Goal: Task Accomplishment & Management: Manage account settings

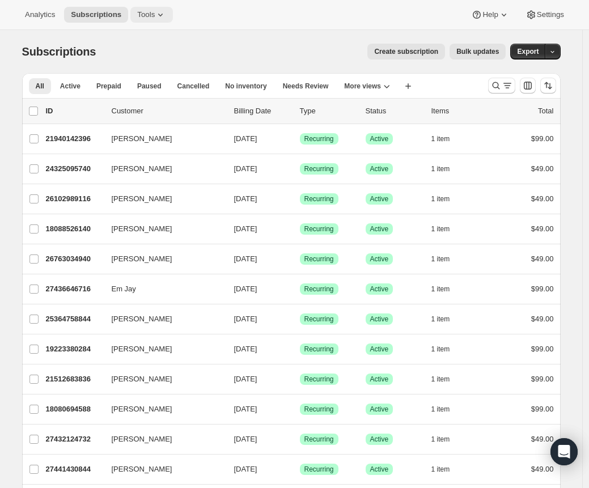
click at [155, 21] on button "Tools" at bounding box center [151, 15] width 42 height 16
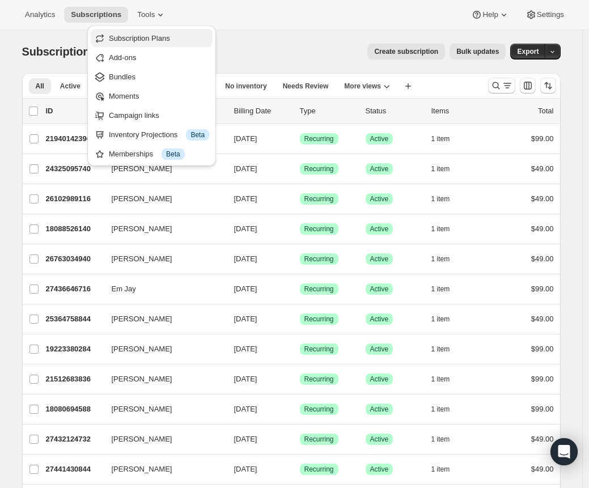
click at [156, 32] on button "Subscription Plans" at bounding box center [152, 38] width 122 height 18
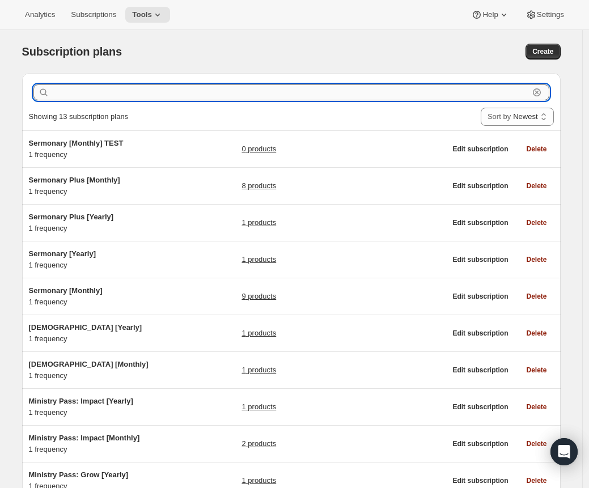
click at [438, 95] on input "text" at bounding box center [290, 92] width 477 height 16
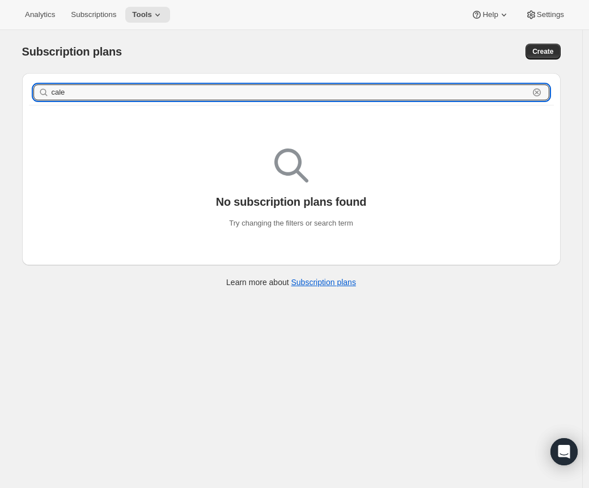
type input "cale"
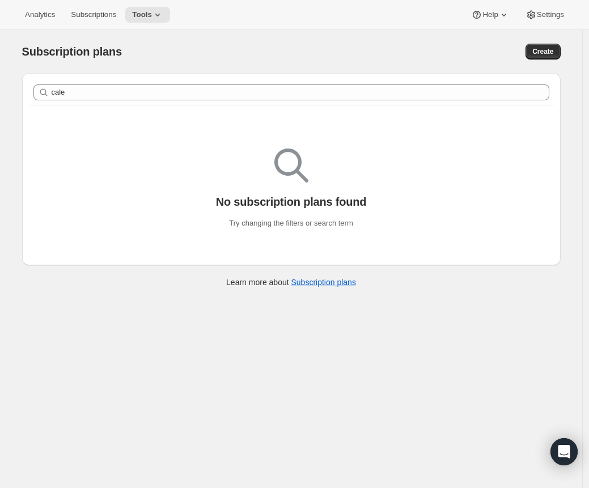
click at [151, 4] on div "Analytics Subscriptions Tools Help Settings" at bounding box center [294, 15] width 589 height 30
click at [152, 8] on button "Tools" at bounding box center [147, 15] width 45 height 16
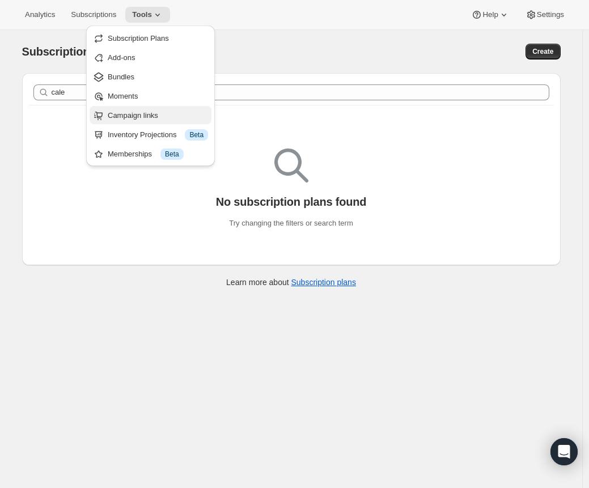
click at [142, 117] on span "Campaign links" at bounding box center [133, 115] width 50 height 8
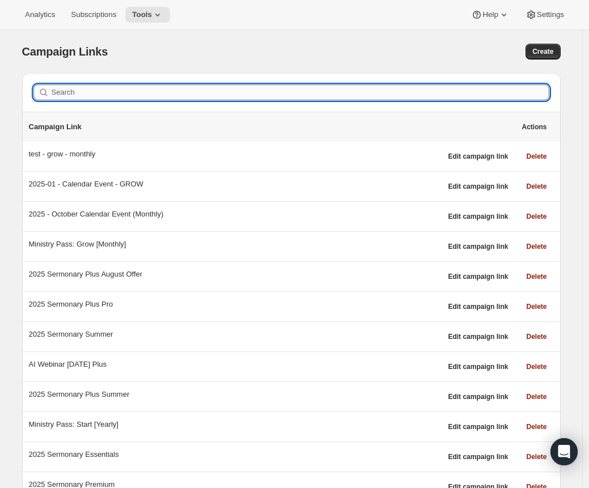
click at [122, 97] on input "Search" at bounding box center [300, 92] width 497 height 16
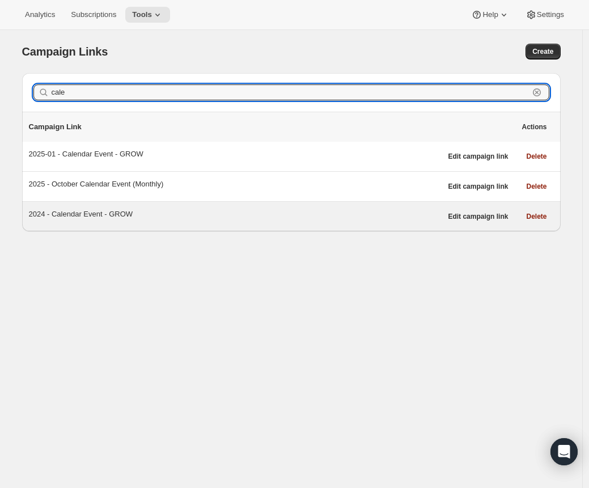
type input "cale"
click at [107, 211] on div "2024 - Calendar Event - GROW" at bounding box center [235, 213] width 412 height 11
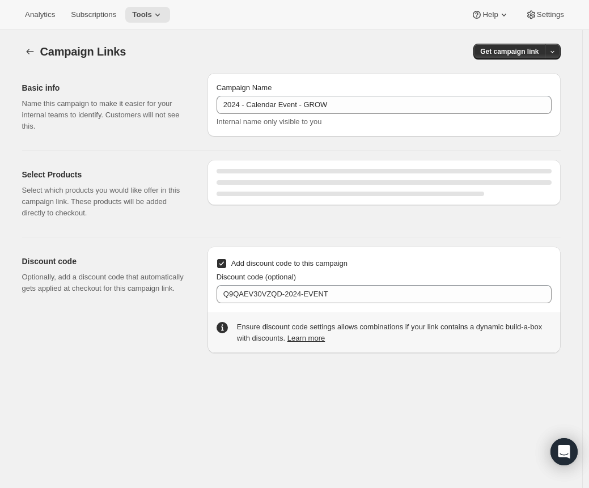
select select "gid://shopify/SellingPlan/689644044604"
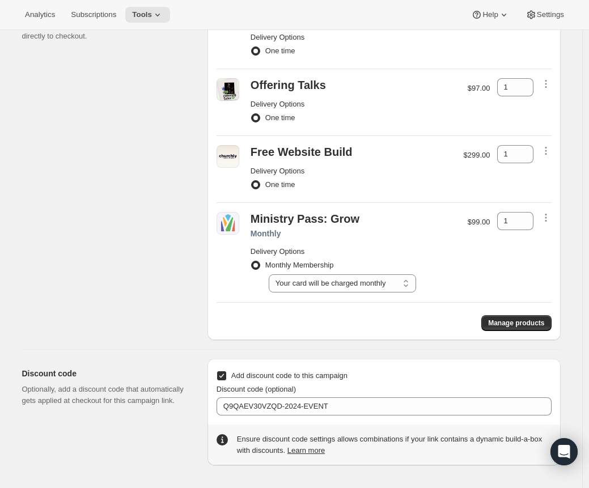
scroll to position [170, 0]
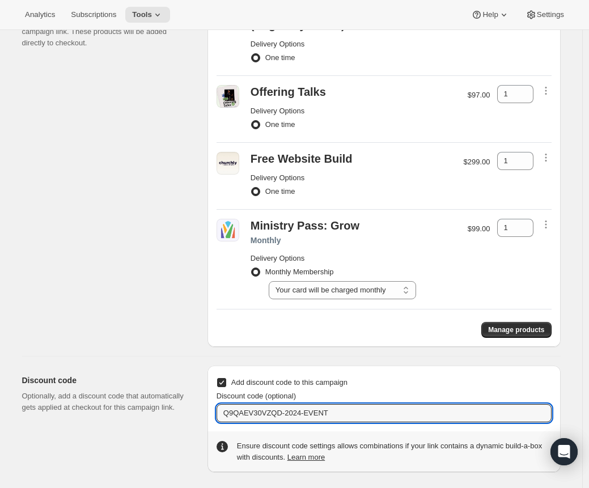
drag, startPoint x: 386, startPoint y: 416, endPoint x: 127, endPoint y: 411, distance: 259.0
click at [127, 411] on div "Discount code Optionally, add a discount code that automatically gets applied a…" at bounding box center [286, 414] width 547 height 116
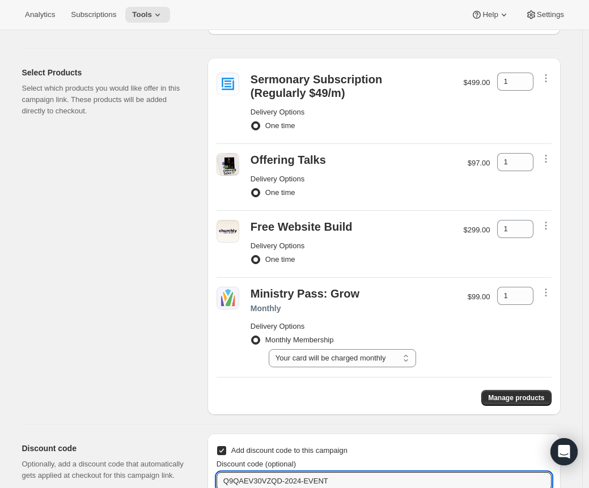
scroll to position [94, 0]
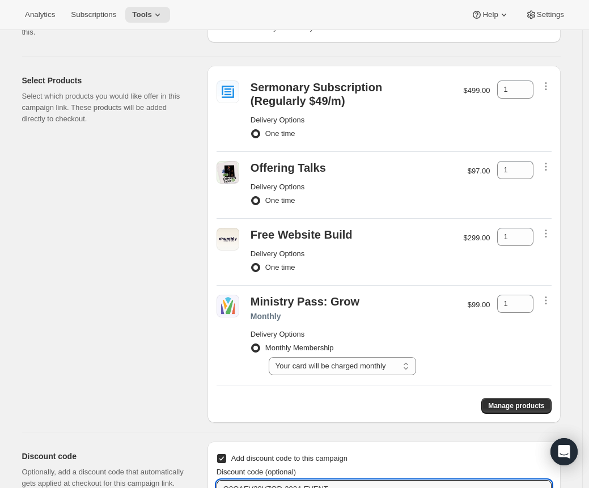
click at [479, 304] on p "$99.00" at bounding box center [478, 304] width 23 height 11
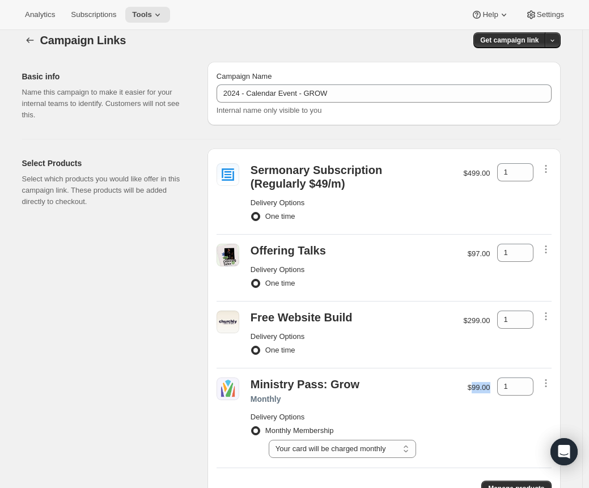
scroll to position [0, 0]
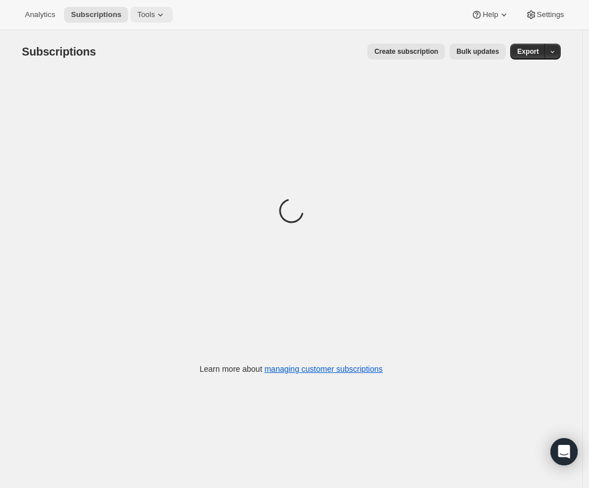
click at [165, 20] on button "Tools" at bounding box center [151, 15] width 42 height 16
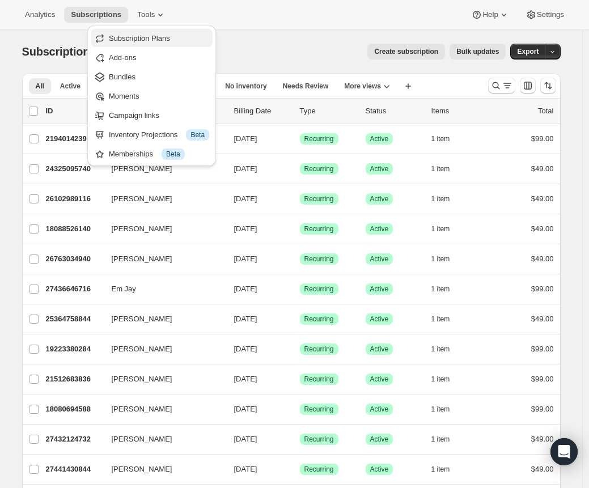
click at [175, 40] on span "Subscription Plans" at bounding box center [159, 38] width 100 height 11
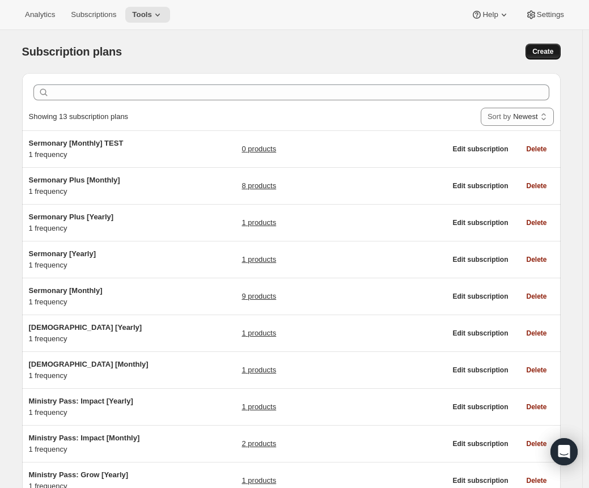
click at [547, 52] on span "Create" at bounding box center [542, 51] width 21 height 9
select select "WEEK"
select select "MONTH"
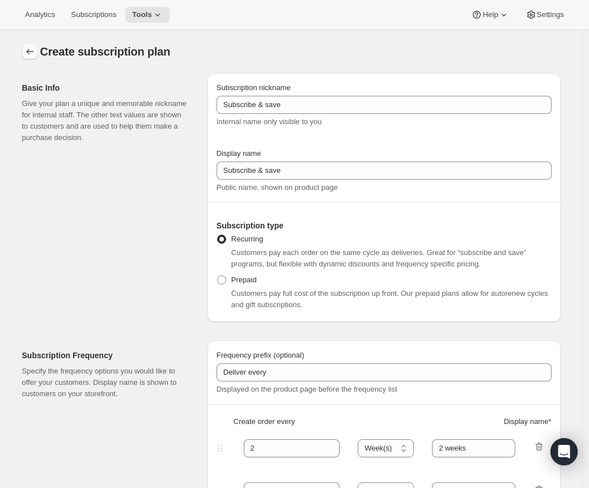
click at [24, 53] on button "Subscription plans" at bounding box center [30, 52] width 16 height 16
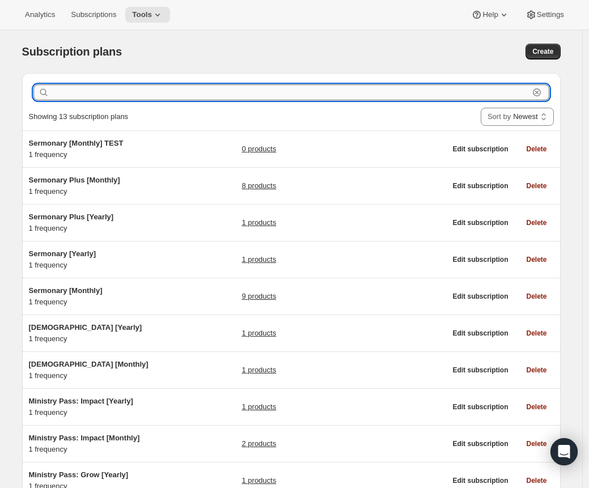
click at [140, 95] on input "text" at bounding box center [290, 92] width 477 height 16
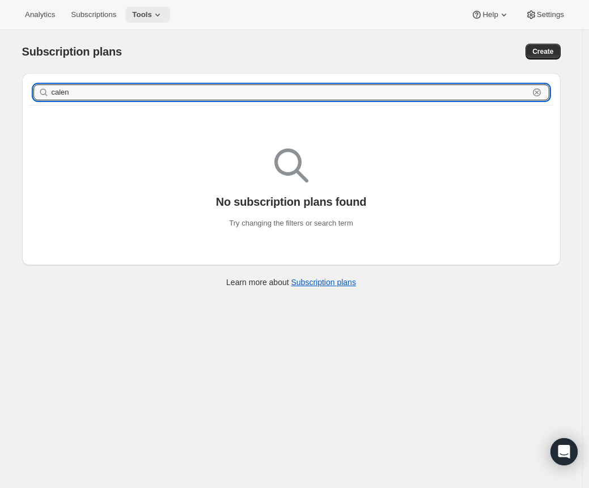
type input "calen"
click at [139, 20] on button "Tools" at bounding box center [147, 15] width 45 height 16
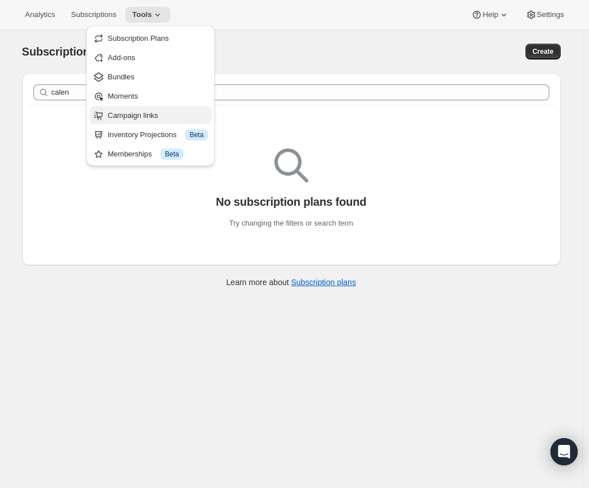
click at [142, 120] on span "Campaign links" at bounding box center [158, 115] width 100 height 11
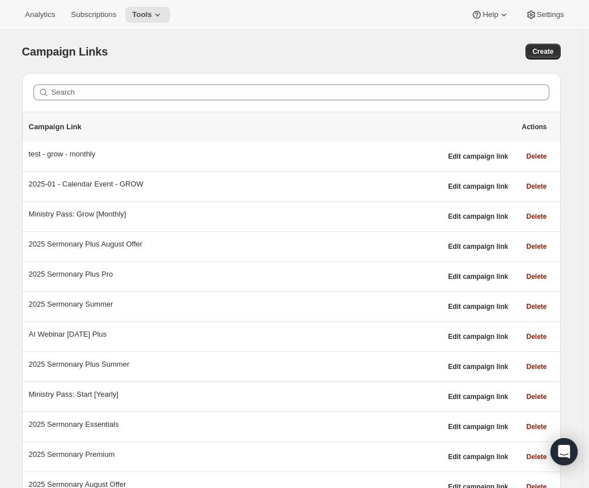
click at [169, 38] on div "Campaign Links. This page is ready Campaign Links Create" at bounding box center [291, 51] width 538 height 43
drag, startPoint x: 85, startPoint y: 53, endPoint x: 11, endPoint y: 40, distance: 75.4
click at [48, 61] on div "Campaign Links. This page is ready Campaign Links Create" at bounding box center [291, 51] width 538 height 43
drag, startPoint x: 23, startPoint y: 51, endPoint x: 201, endPoint y: 37, distance: 177.9
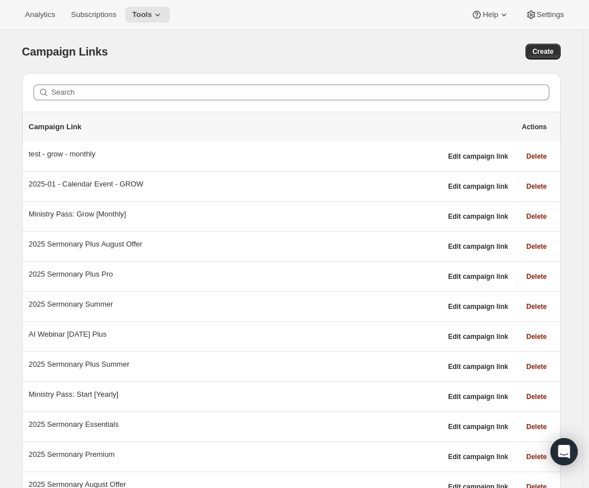
drag, startPoint x: 154, startPoint y: 49, endPoint x: 25, endPoint y: 50, distance: 128.6
click at [25, 51] on div "Campaign Links" at bounding box center [167, 52] width 290 height 16
click at [25, 50] on span "Campaign Links" at bounding box center [65, 51] width 86 height 12
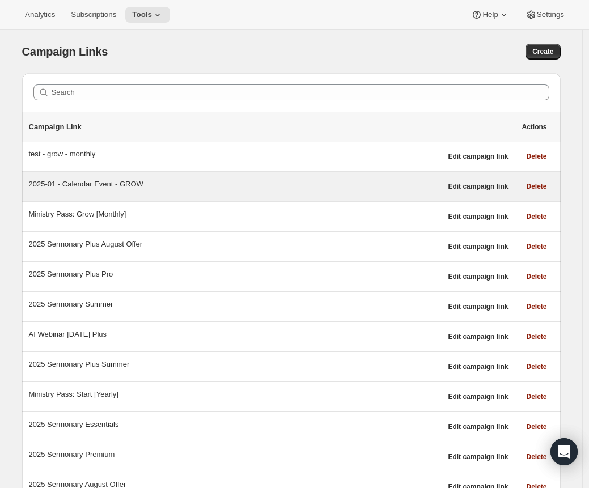
click at [131, 186] on div "2025-01 - Calendar Event - GROW" at bounding box center [235, 183] width 412 height 11
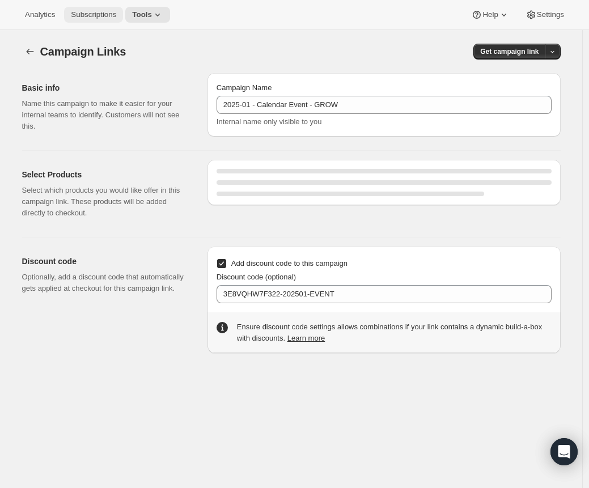
select select "gid://shopify/SellingPlan/689644044604"
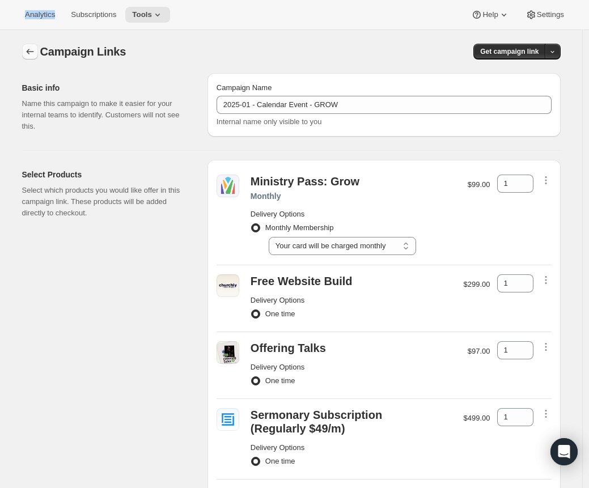
click at [36, 50] on icon "button" at bounding box center [29, 51] width 11 height 11
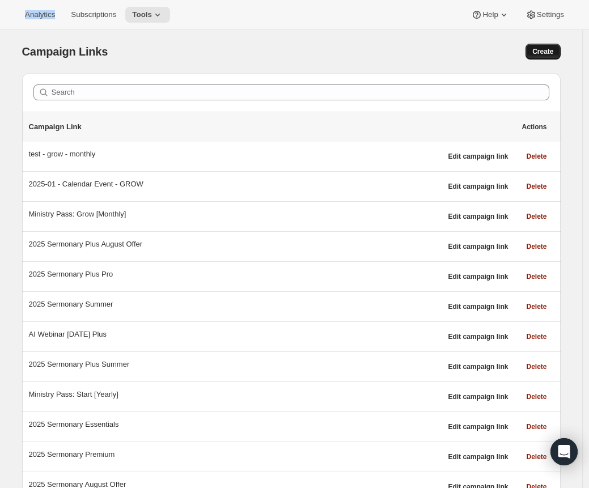
click at [547, 55] on span "Create" at bounding box center [542, 51] width 21 height 9
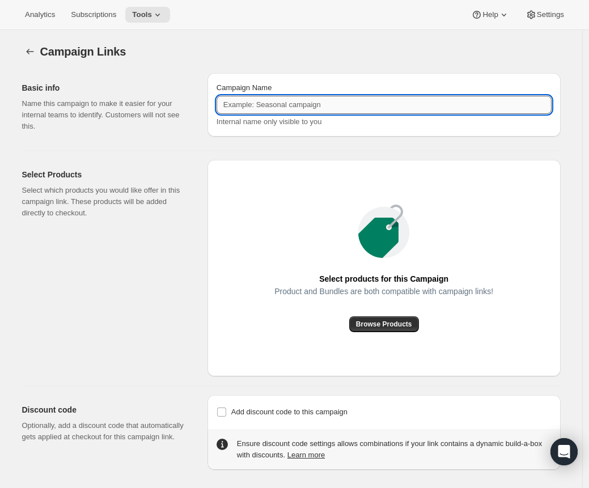
click at [290, 110] on input "Campaign Name" at bounding box center [383, 105] width 335 height 18
paste input "2025-01 - Calendar Event - GROW"
click at [240, 104] on input "2025-01 - Calendar Event - GROW" at bounding box center [383, 105] width 335 height 18
click at [394, 109] on input "2025 - October Calendar Event - GROW" at bounding box center [383, 105] width 335 height 18
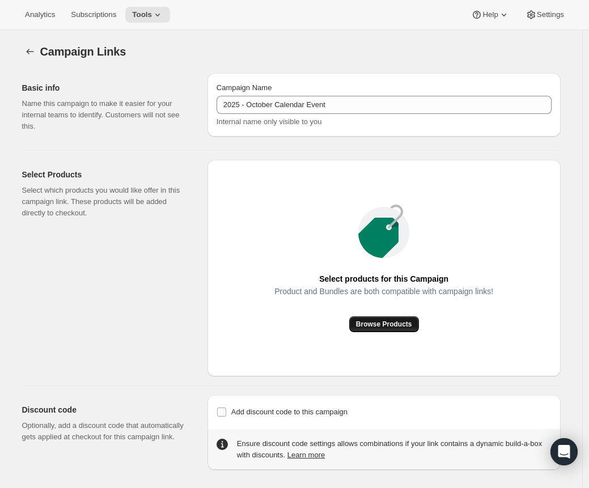
click at [395, 325] on span "Browse Products" at bounding box center [384, 324] width 56 height 9
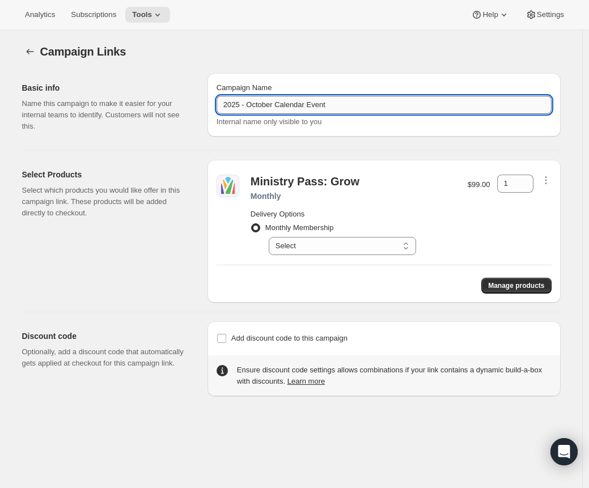
click at [363, 113] on input "2025 - October Calendar Event" at bounding box center [383, 105] width 335 height 18
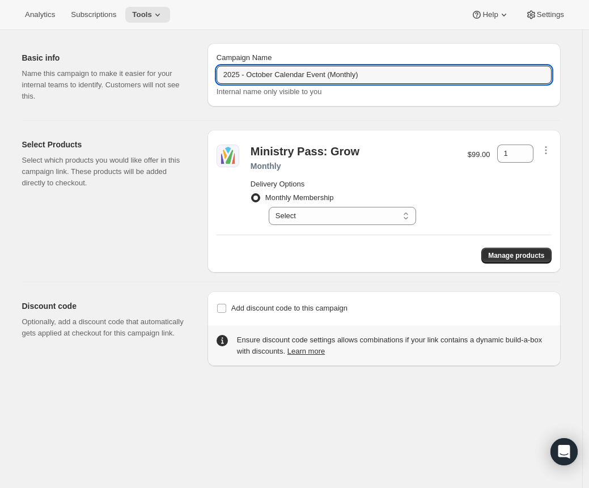
scroll to position [27, 0]
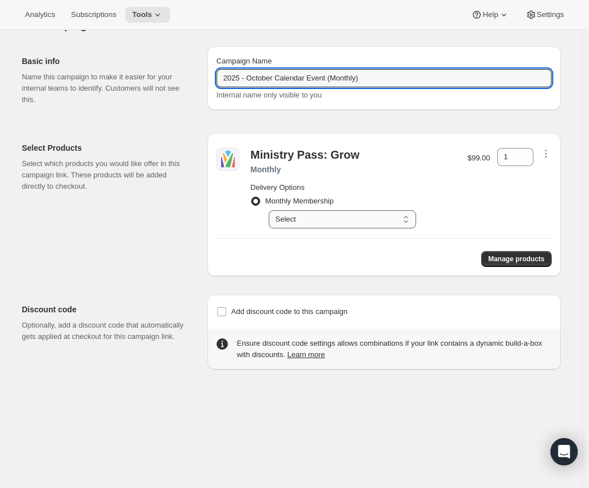
type input "2025 - October Calendar Event (Monthly)"
click at [396, 211] on select "Select Your card will be charged monthly" at bounding box center [342, 219] width 147 height 18
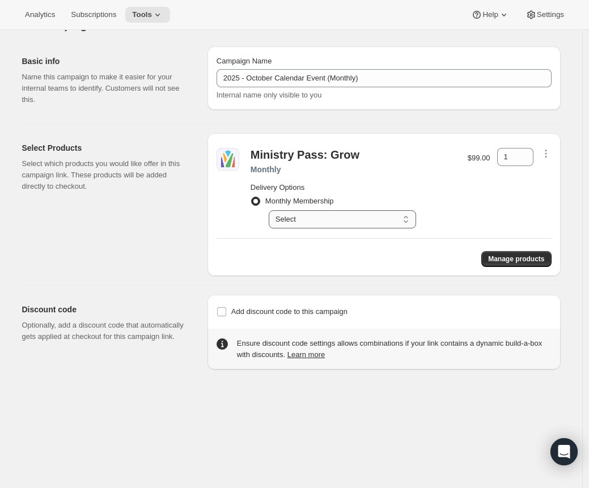
select select "gid://shopify/SellingPlan/689644044604"
click at [271, 210] on select "Select Your card will be charged monthly" at bounding box center [342, 219] width 147 height 18
click at [518, 261] on span "Manage products" at bounding box center [516, 258] width 56 height 9
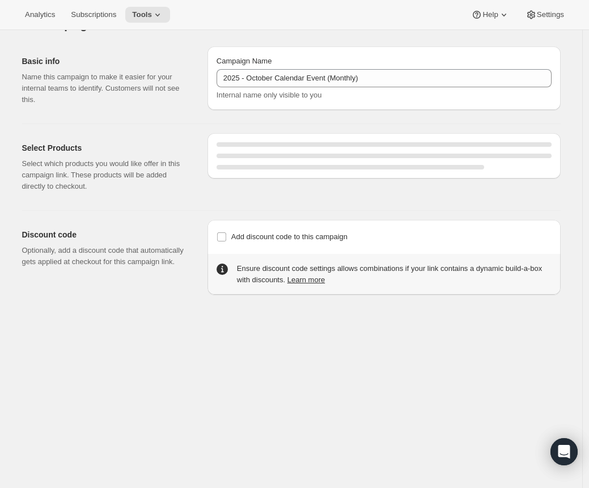
select select "gid://shopify/SellingPlan/689644044604"
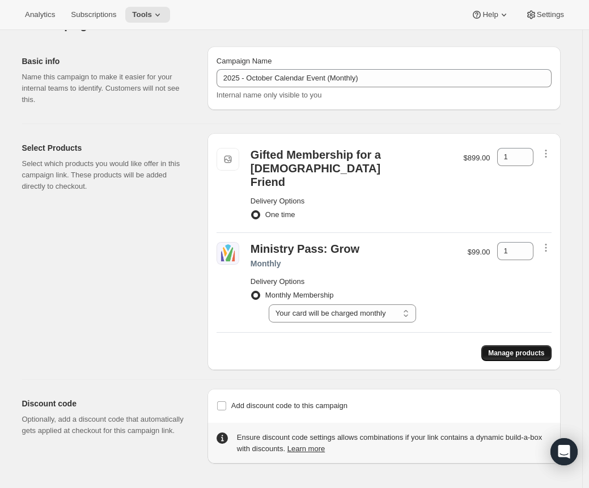
click at [525, 346] on button "Manage products" at bounding box center [516, 353] width 70 height 16
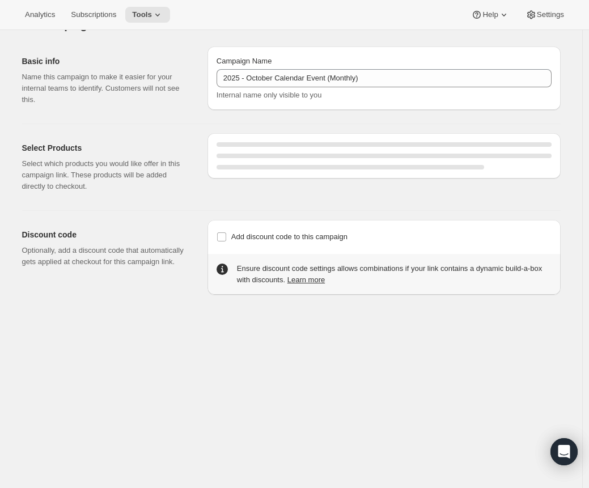
select select "gid://shopify/SellingPlan/689644044604"
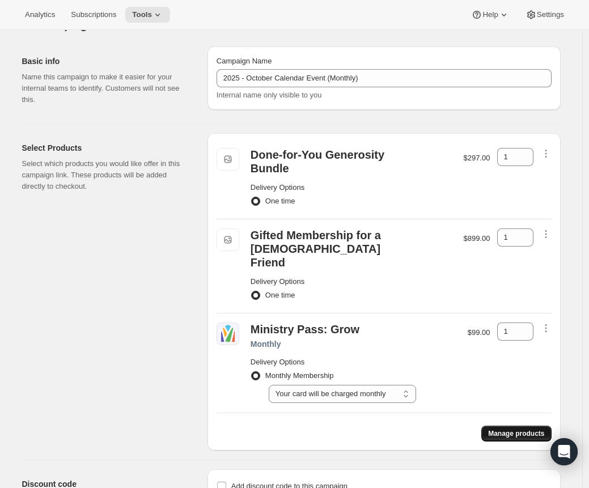
click at [505, 429] on span "Manage products" at bounding box center [516, 433] width 56 height 9
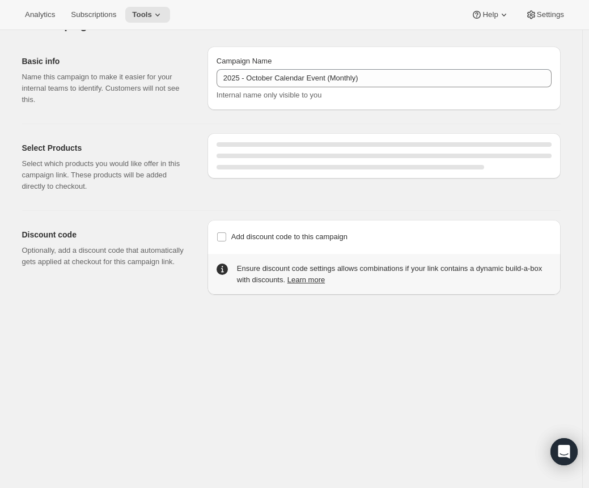
select select "gid://shopify/SellingPlan/689644044604"
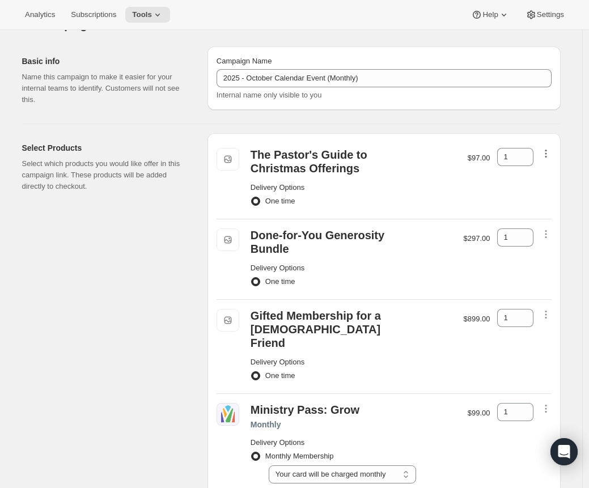
click at [547, 155] on icon "button" at bounding box center [545, 153] width 11 height 11
click at [551, 179] on span "Remove" at bounding box center [548, 175] width 27 height 8
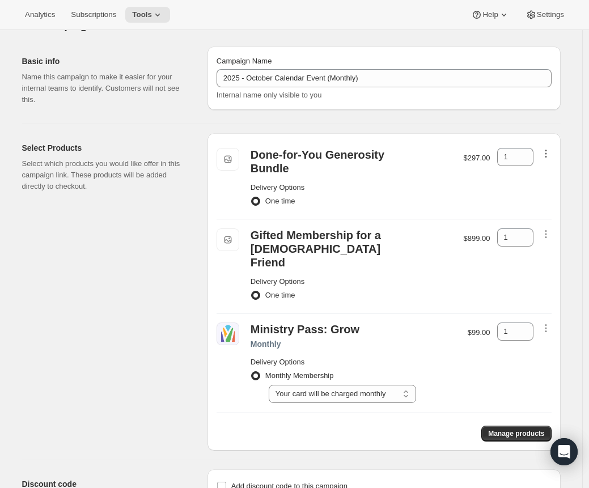
click at [551, 150] on icon "button" at bounding box center [545, 153] width 11 height 11
click at [547, 180] on span "Remove" at bounding box center [548, 174] width 27 height 11
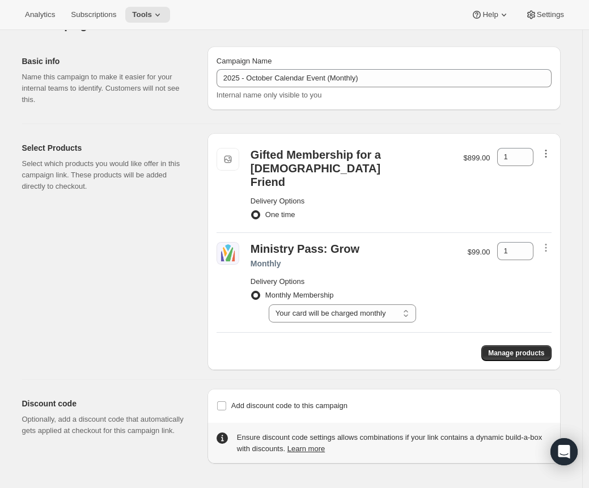
click at [546, 156] on icon "button" at bounding box center [545, 157] width 2 height 2
click at [547, 172] on span "Remove" at bounding box center [548, 175] width 27 height 8
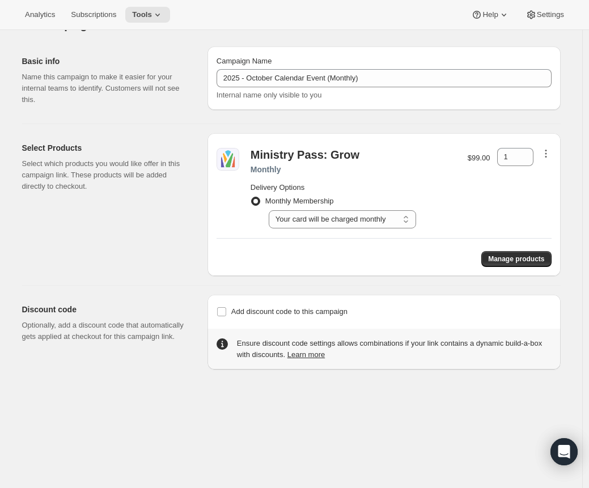
click at [548, 158] on icon "button" at bounding box center [545, 153] width 11 height 11
click at [547, 180] on span "Remove" at bounding box center [548, 174] width 27 height 11
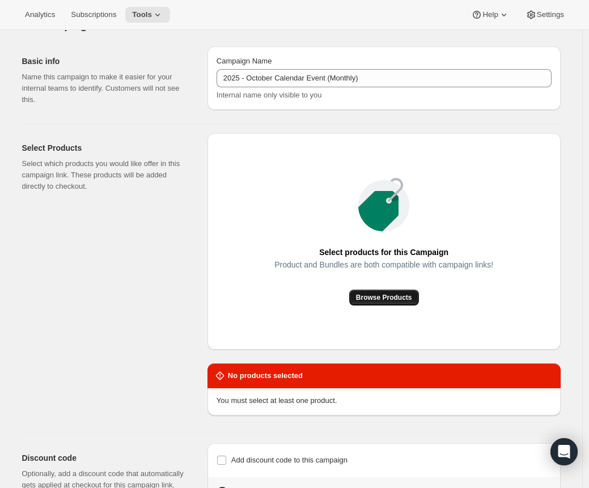
click at [402, 298] on span "Browse Products" at bounding box center [384, 297] width 56 height 9
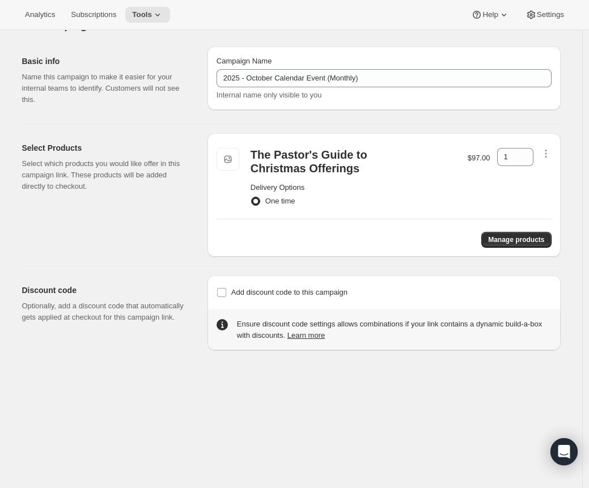
click at [530, 230] on div "Manage products" at bounding box center [383, 235] width 335 height 25
click at [527, 237] on span "Manage products" at bounding box center [516, 239] width 56 height 9
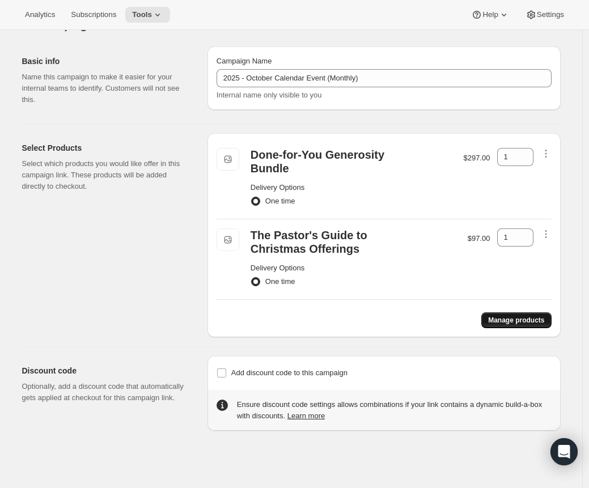
click at [506, 322] on span "Manage products" at bounding box center [516, 320] width 56 height 9
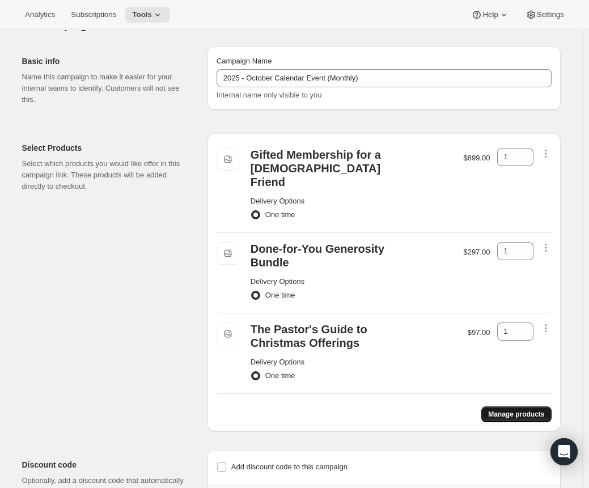
click at [514, 410] on span "Manage products" at bounding box center [516, 414] width 56 height 9
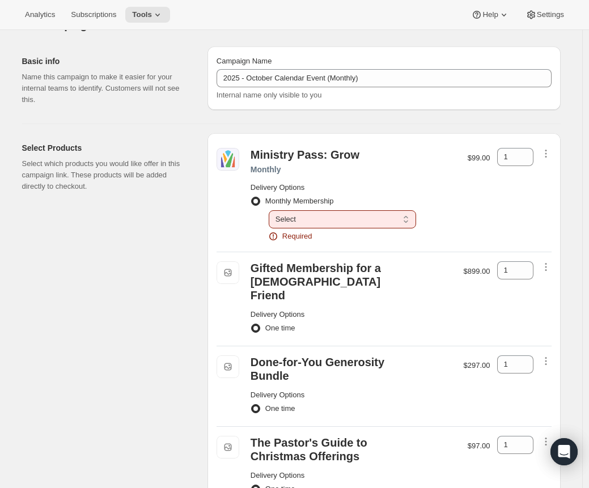
click at [362, 222] on select "Select Your card will be charged monthly" at bounding box center [342, 219] width 147 height 18
select select "gid://shopify/SellingPlan/689644044604"
click at [271, 210] on select "Select Your card will be charged monthly" at bounding box center [342, 219] width 147 height 18
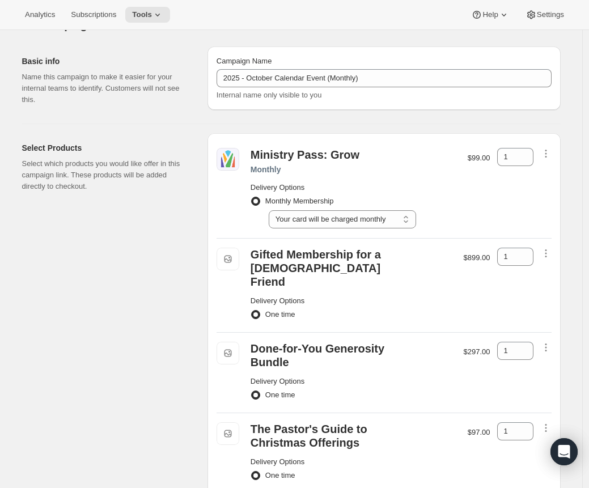
click at [504, 222] on div "1" at bounding box center [515, 188] width 36 height 80
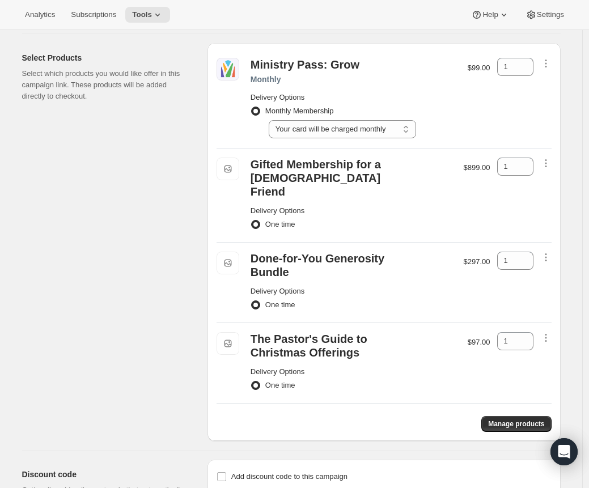
scroll to position [172, 0]
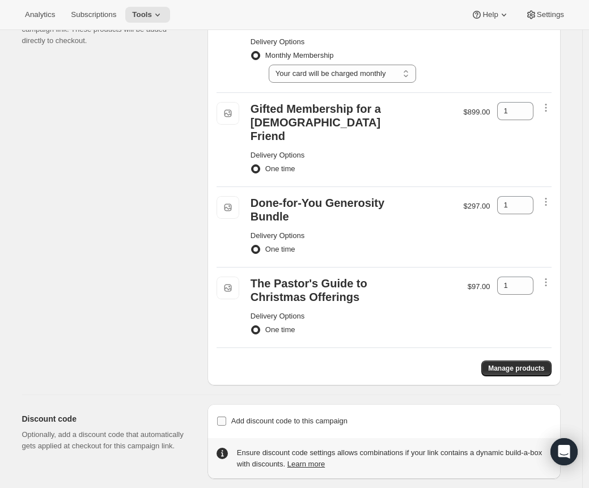
click at [325, 416] on span "Add discount code to this campaign" at bounding box center [289, 420] width 116 height 8
click at [226, 416] on input "Add discount code to this campaign" at bounding box center [221, 420] width 9 height 9
checkbox input "true"
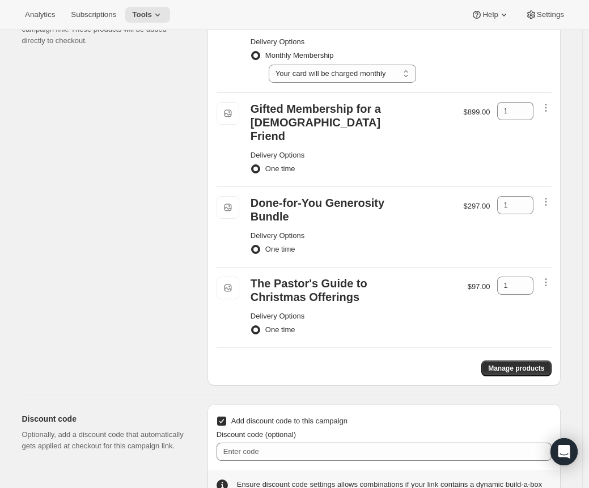
scroll to position [204, 0]
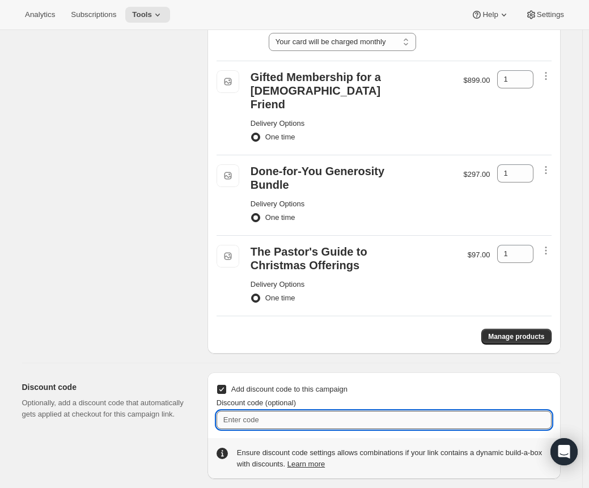
click at [370, 411] on input "Discount code (optional)" at bounding box center [383, 420] width 335 height 18
paste input "14B424GGB4CQ-202510-EVENT"
type input "14B424GGB4CQ-202510-EVENT"
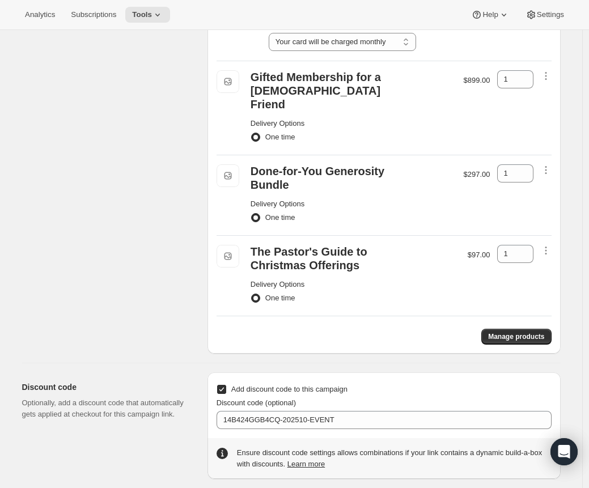
click at [162, 320] on div "Select Products Select which products you would like offer in this campaign lin…" at bounding box center [110, 155] width 176 height 398
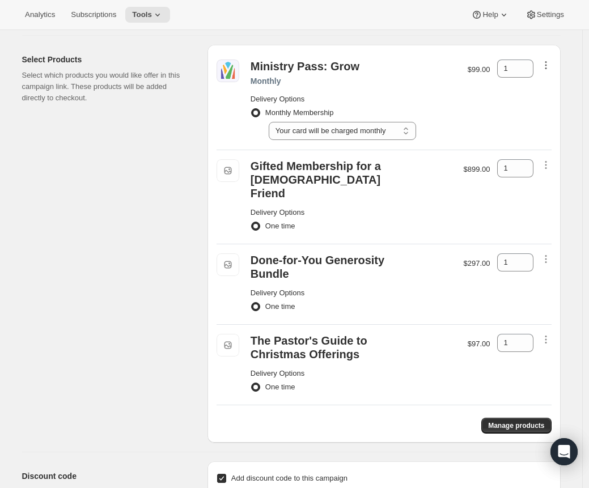
click at [551, 65] on icon "button" at bounding box center [545, 64] width 11 height 11
click at [470, 112] on div "$99.00" at bounding box center [478, 99] width 23 height 80
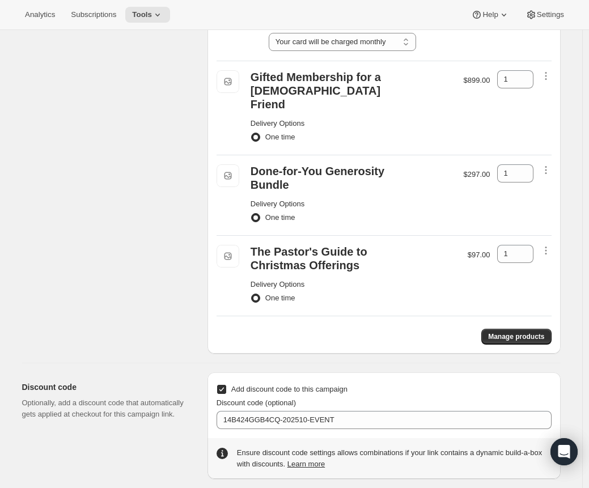
scroll to position [0, 0]
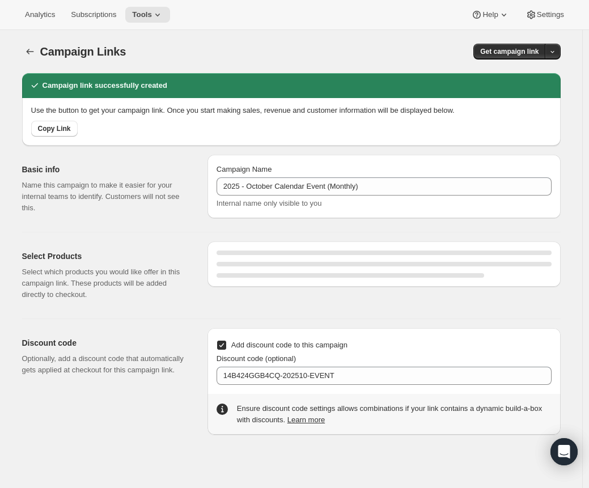
select select "gid://shopify/SellingPlan/689644044604"
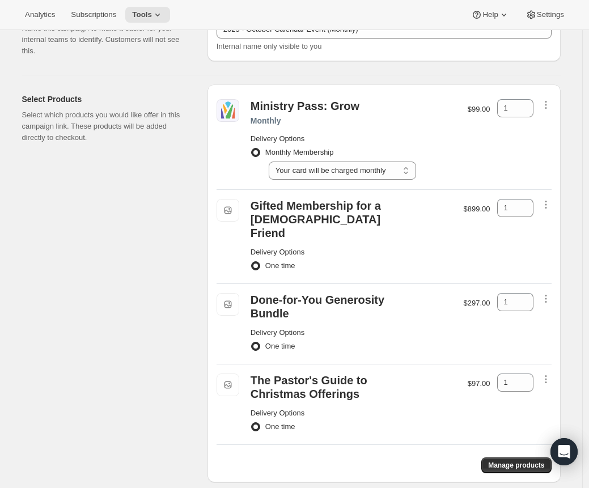
scroll to position [286, 0]
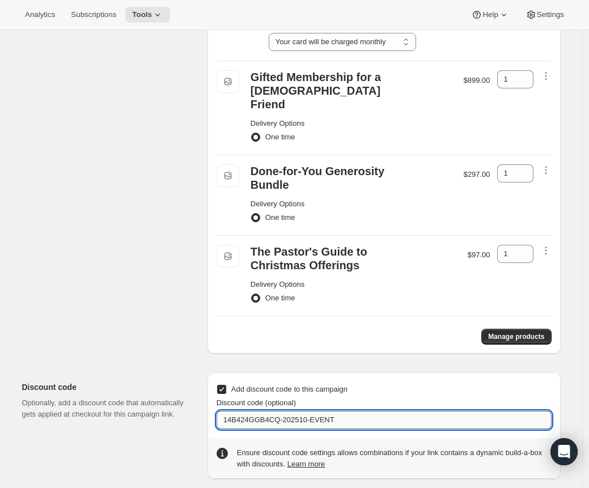
click at [392, 411] on input "14B424GGB4CQ-202510-EVENT" at bounding box center [383, 420] width 335 height 18
click at [134, 334] on div "Select Products Select which products you would like offer in this campaign lin…" at bounding box center [110, 155] width 176 height 398
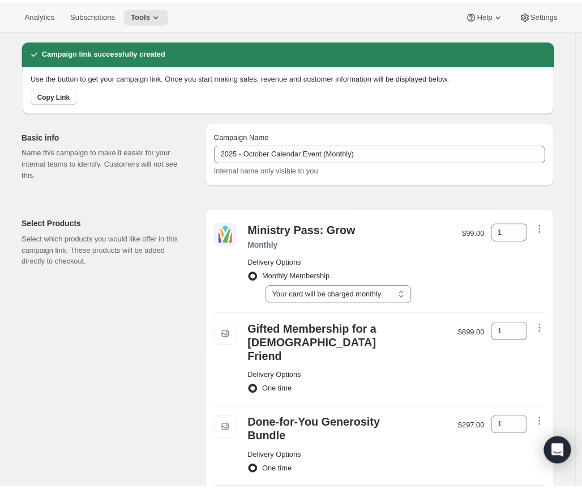
scroll to position [174, 0]
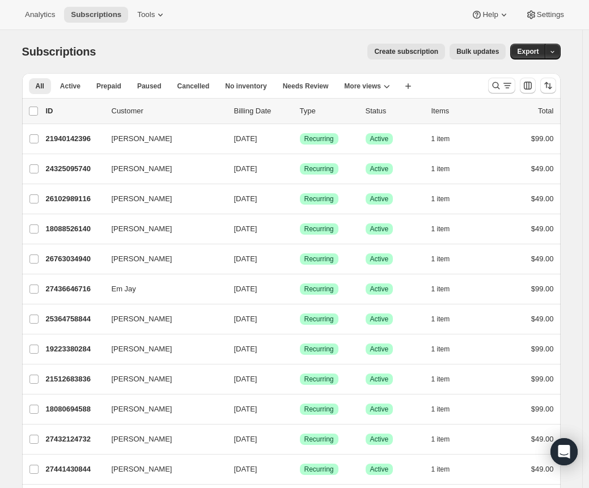
click at [256, 25] on div "Analytics Subscriptions Tools Help Settings" at bounding box center [294, 15] width 589 height 30
click at [148, 13] on span "Tools" at bounding box center [146, 14] width 18 height 9
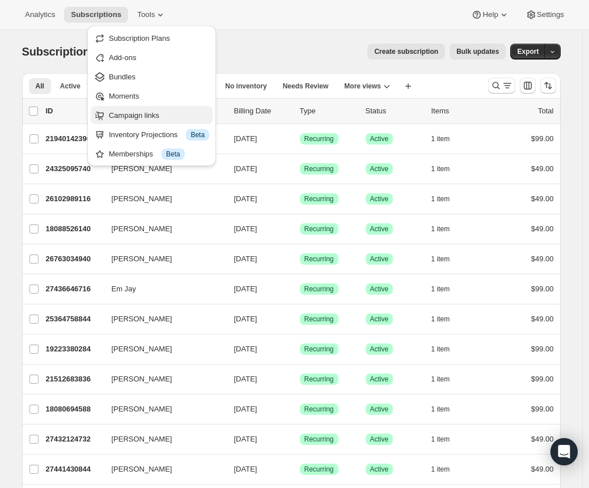
click at [181, 120] on span "Campaign links" at bounding box center [159, 115] width 100 height 11
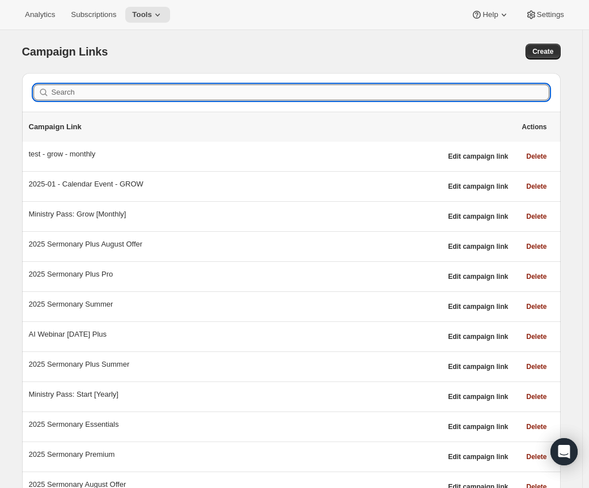
click at [138, 94] on input "Search" at bounding box center [300, 92] width 497 height 16
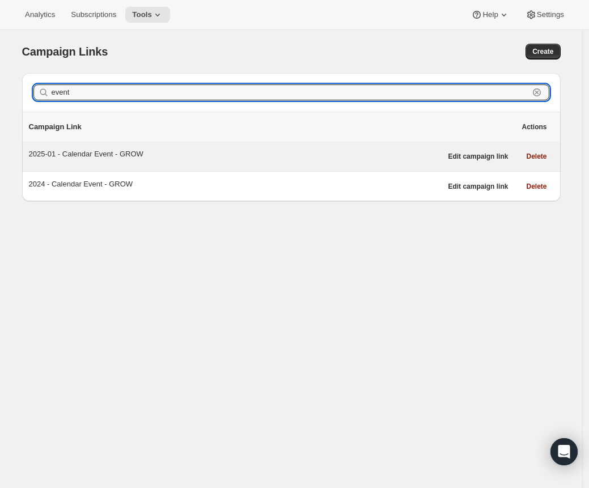
type input "event"
click at [136, 153] on div "2025-01 - Calendar Event - GROW" at bounding box center [235, 153] width 412 height 11
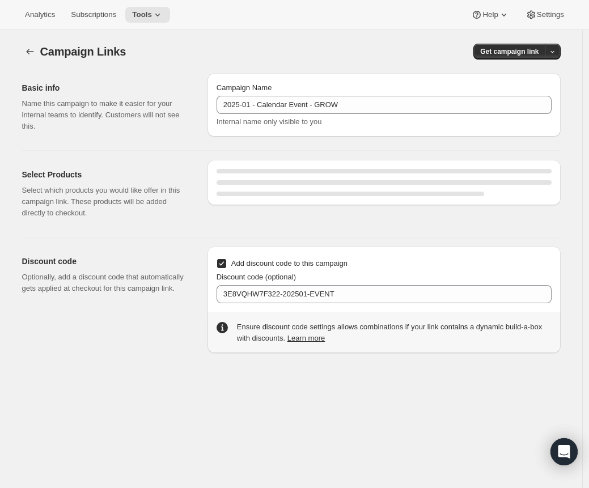
select select "gid://shopify/SellingPlan/689644044604"
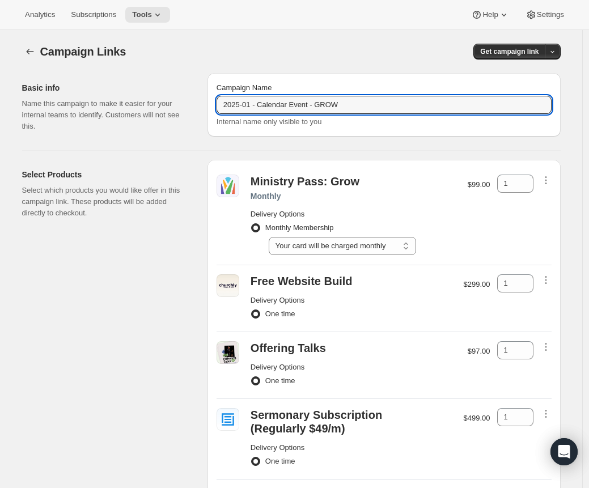
drag, startPoint x: 368, startPoint y: 109, endPoint x: 132, endPoint y: 107, distance: 235.7
click at [132, 107] on div "Basic info Name this campaign to make it easier for your internal teams to iden…" at bounding box center [286, 102] width 547 height 77
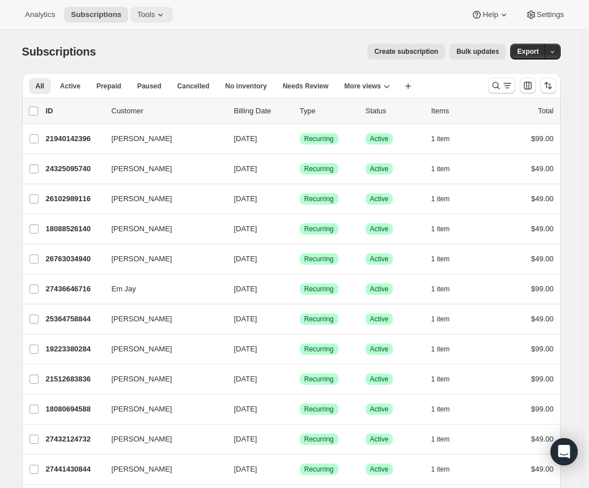
click at [140, 15] on span "Tools" at bounding box center [146, 14] width 18 height 9
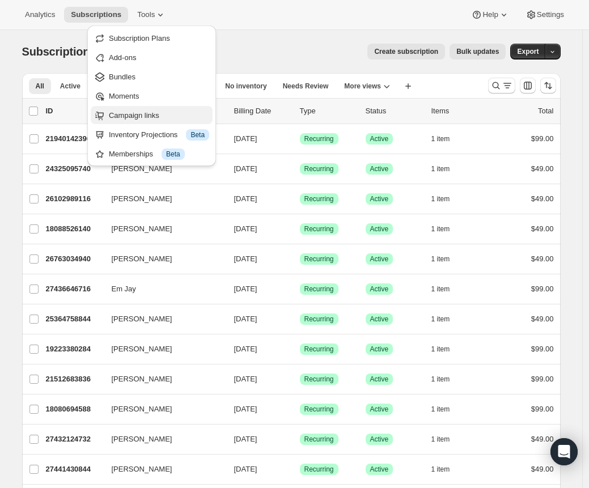
drag, startPoint x: 160, startPoint y: 35, endPoint x: 151, endPoint y: 105, distance: 70.8
click at [151, 105] on ul "Subscription Plans Add-ons Bundles Moments Campaign links Inventory Projections…" at bounding box center [152, 96] width 122 height 134
click at [150, 109] on button "Campaign links" at bounding box center [152, 115] width 122 height 18
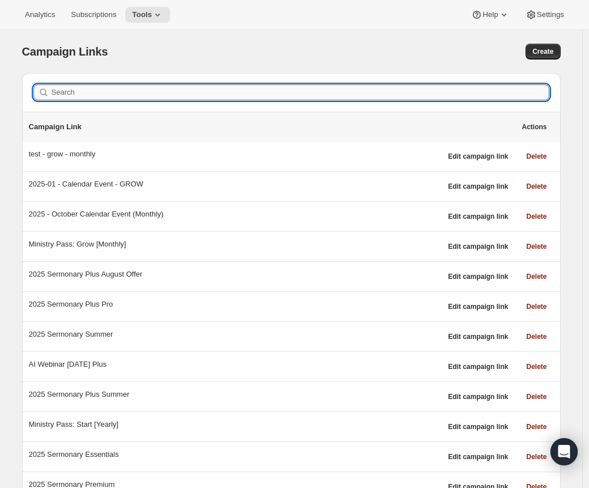
click at [223, 88] on input "Search" at bounding box center [300, 92] width 497 height 16
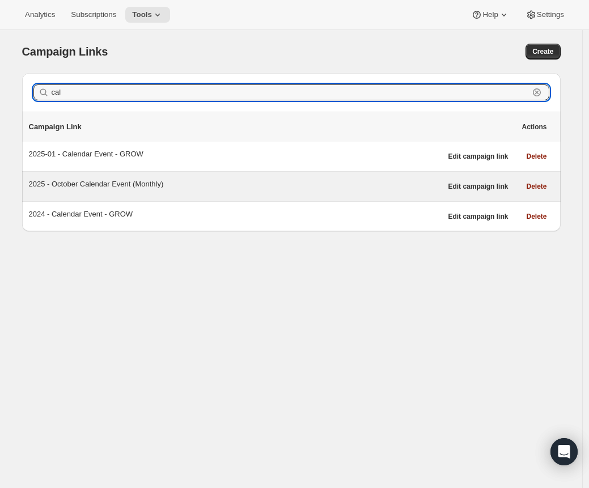
type input "cal"
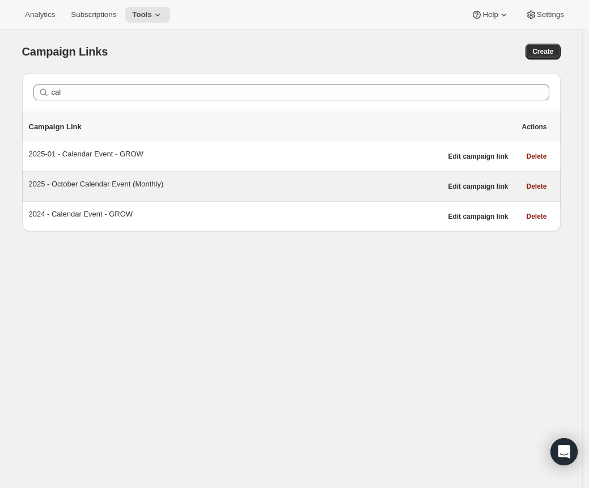
click at [153, 179] on div "2025 - October Calendar Event (Monthly)" at bounding box center [235, 183] width 412 height 11
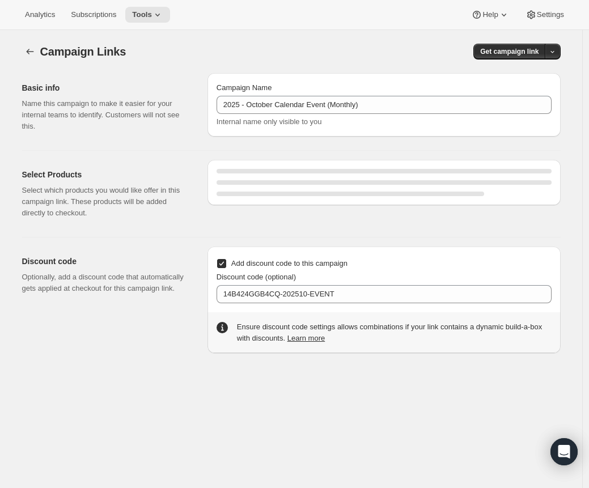
select select "gid://shopify/SellingPlan/689644044604"
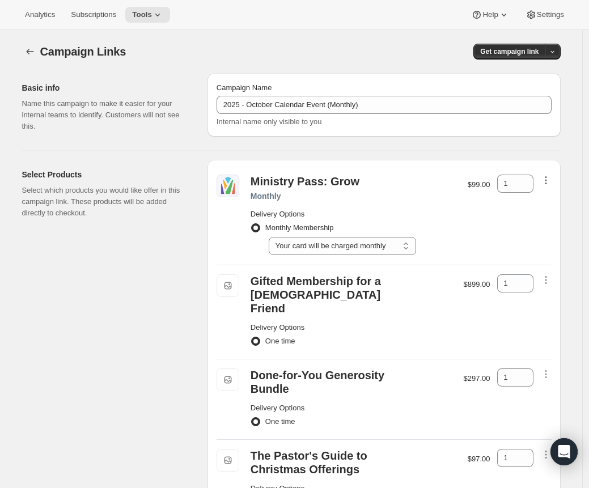
click at [548, 176] on icon "button" at bounding box center [545, 179] width 11 height 11
click at [560, 204] on span "Remove" at bounding box center [548, 201] width 27 height 8
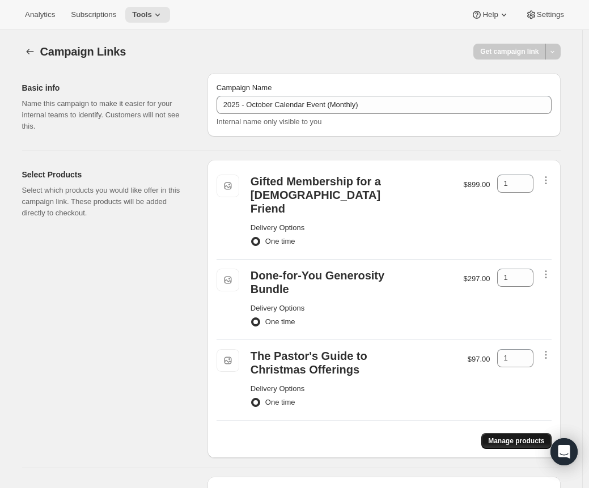
click at [533, 436] on span "Manage products" at bounding box center [516, 440] width 56 height 9
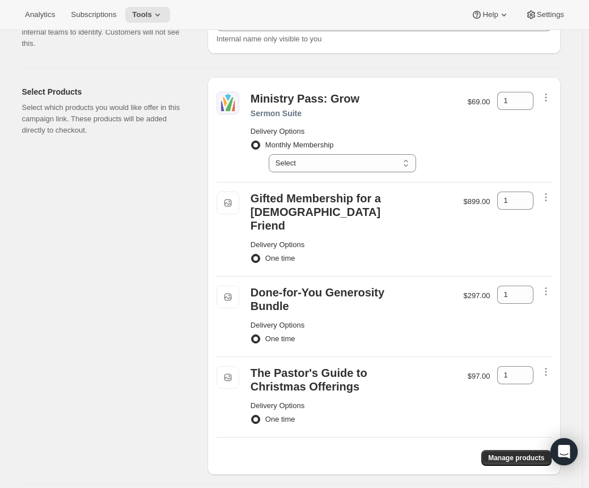
scroll to position [71, 0]
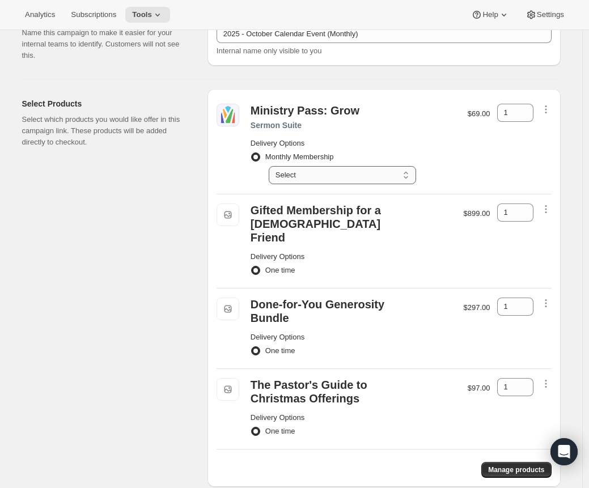
click at [327, 178] on select "Select Your card will be charged monthly" at bounding box center [342, 175] width 147 height 18
select select "gid://shopify/SellingPlan/689644044604"
click at [271, 166] on select "Select Your card will be charged monthly" at bounding box center [342, 175] width 147 height 18
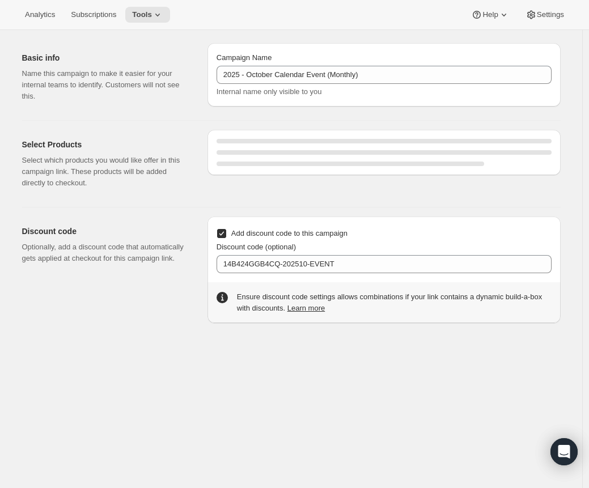
scroll to position [139, 0]
select select "gid://shopify/SellingPlan/689644044604"
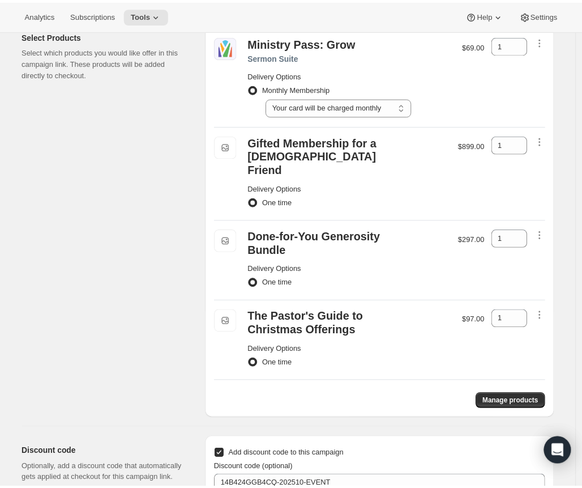
scroll to position [118, 0]
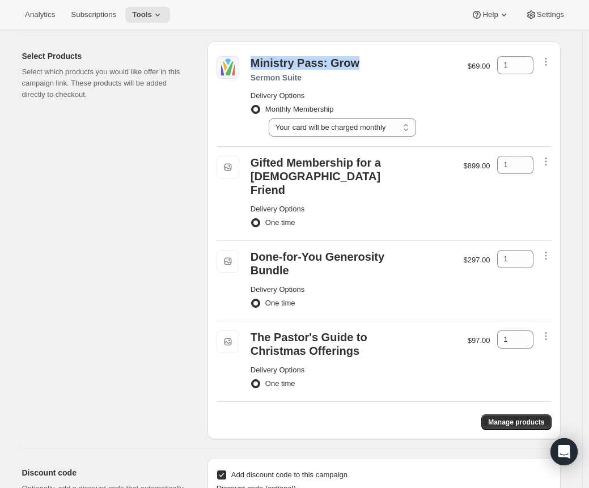
drag, startPoint x: 358, startPoint y: 64, endPoint x: 253, endPoint y: 63, distance: 104.8
click at [253, 63] on div "Ministry Pass: Grow" at bounding box center [353, 63] width 206 height 14
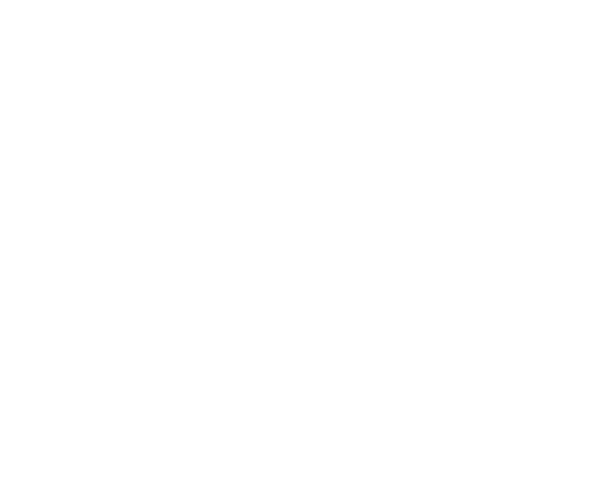
select select "gid://shopify/SellingPlan/689644044604"
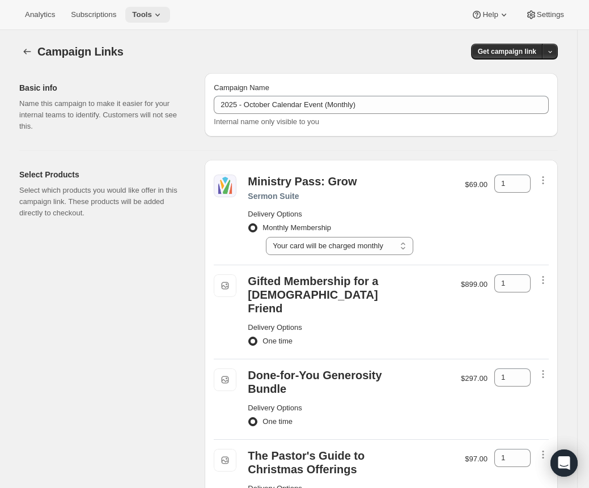
click at [170, 19] on button "Tools" at bounding box center [147, 15] width 45 height 16
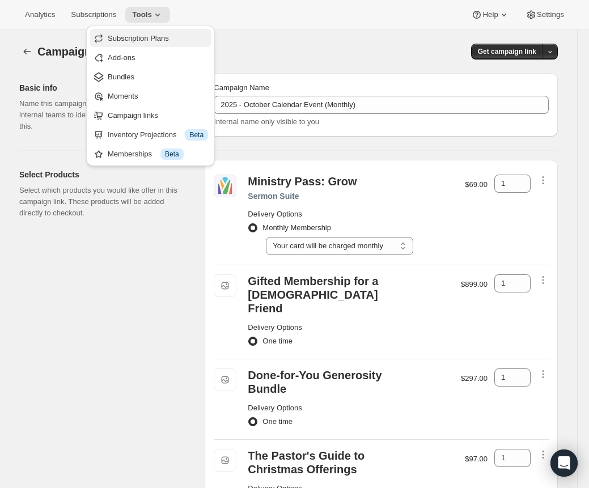
click at [161, 38] on span "Subscription Plans" at bounding box center [138, 38] width 61 height 8
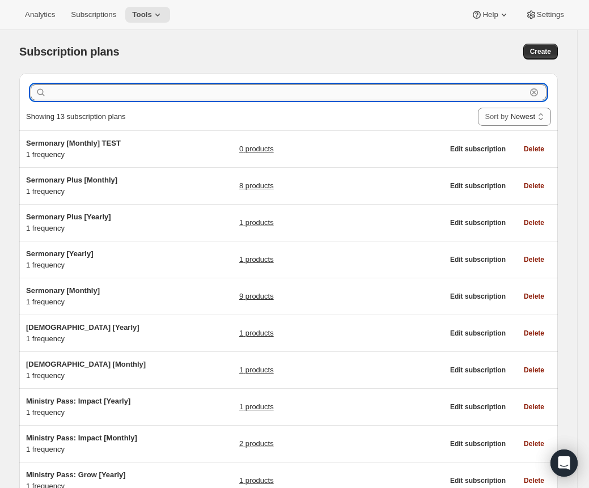
click at [142, 92] on input "text" at bounding box center [287, 92] width 477 height 16
paste input "$99/mo"
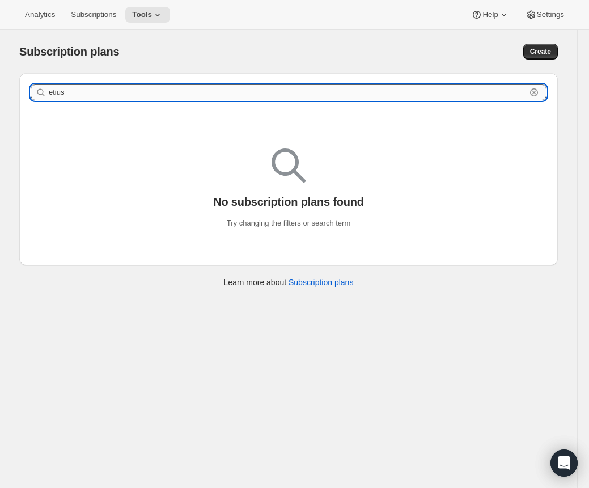
click at [54, 89] on input "etius" at bounding box center [287, 92] width 477 height 16
type input "suite"
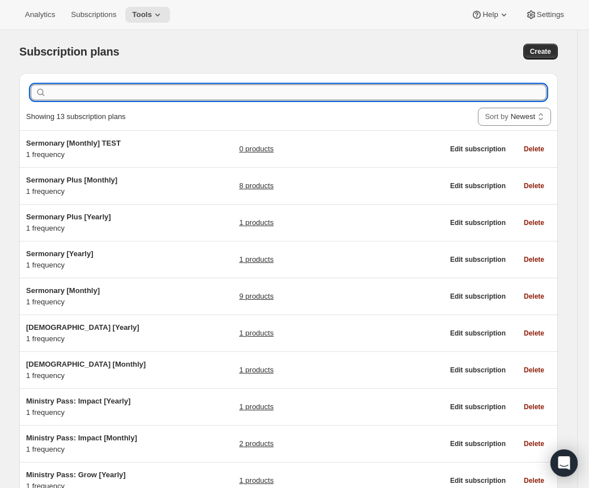
click at [159, 96] on input "text" at bounding box center [297, 92] width 497 height 16
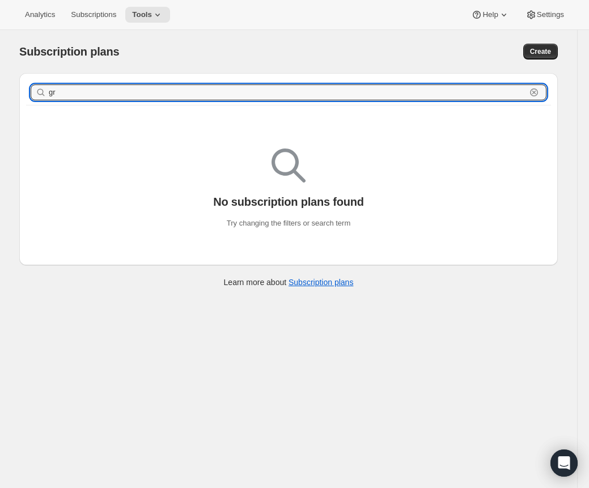
type input "g"
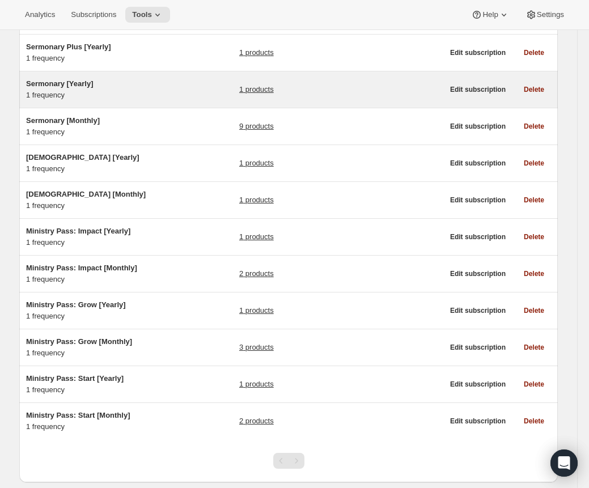
scroll to position [198, 0]
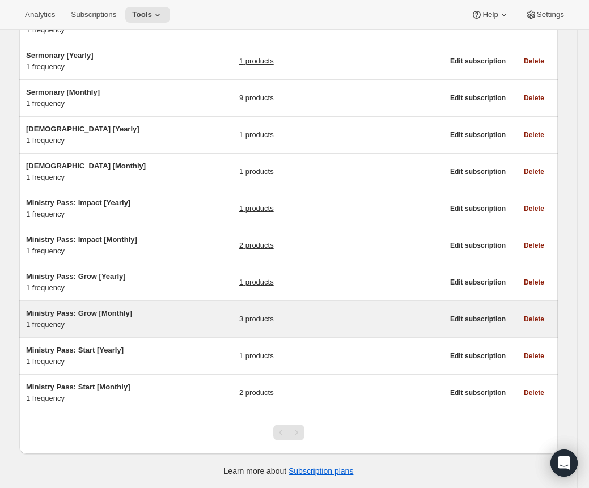
click at [103, 311] on span "Ministry Pass: Grow [Monthly]" at bounding box center [79, 313] width 106 height 8
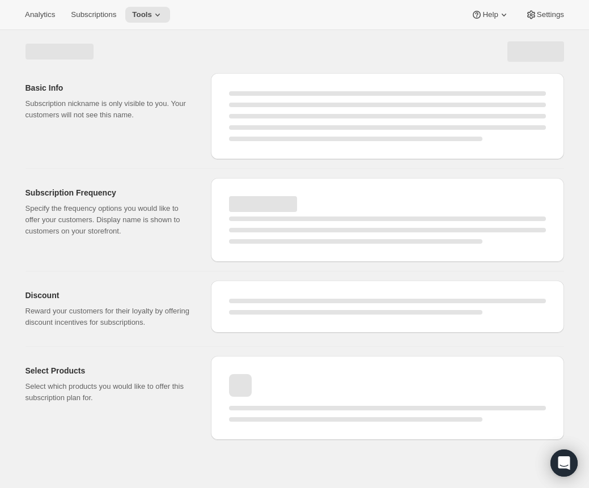
select select "WEEK"
select select "MONTH"
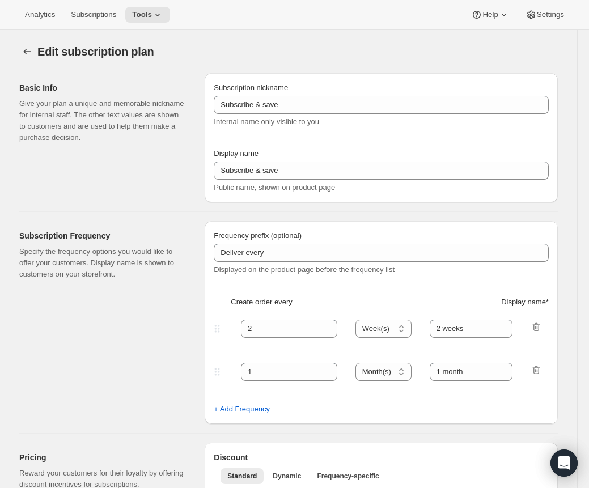
type input "Ministry Pass: Grow [Monthly]"
type input "Monthly Membership"
type input "Your card will be charged"
type input "1"
select select "MONTH"
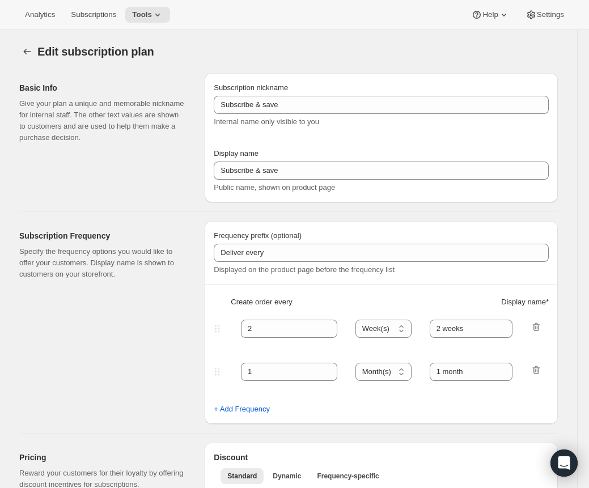
type input "monthly"
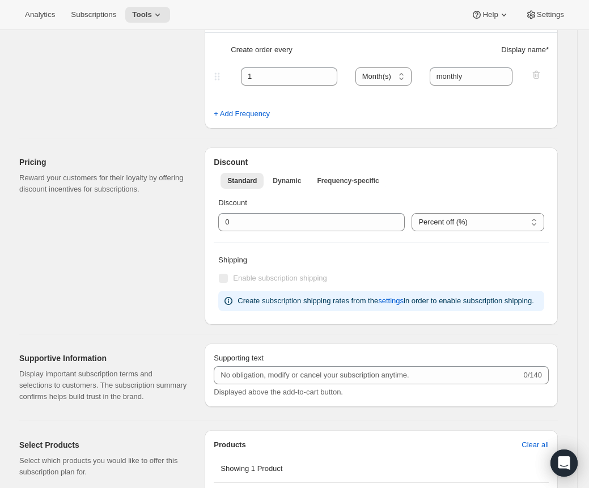
scroll to position [268, 0]
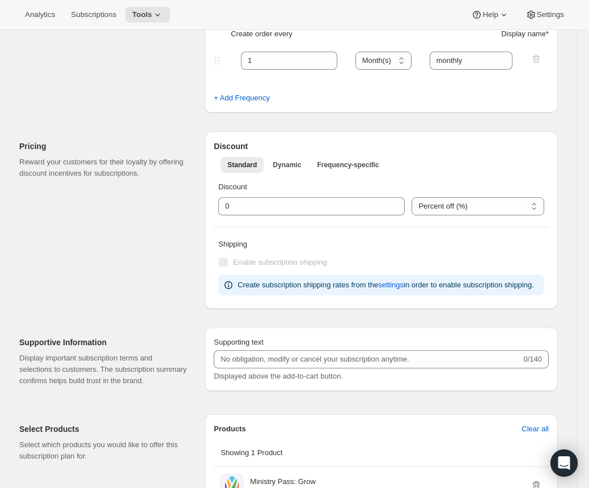
click at [223, 150] on h2 "Discount" at bounding box center [381, 146] width 335 height 11
click at [223, 151] on h2 "Discount" at bounding box center [381, 146] width 335 height 11
click at [94, 165] on p "Reward your customers for their loyalty by offering discount incentives for sub…" at bounding box center [102, 167] width 167 height 23
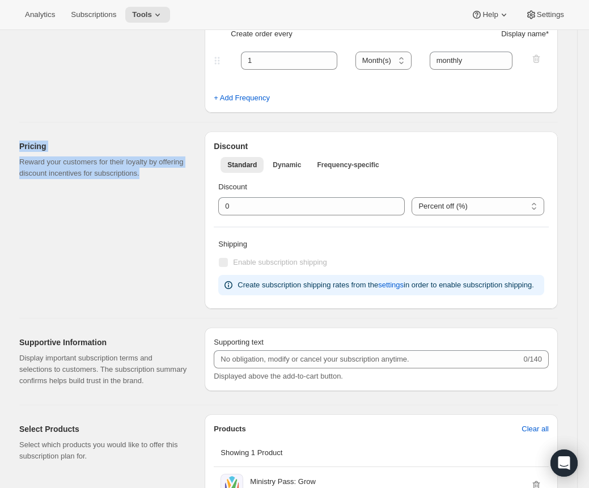
drag, startPoint x: 119, startPoint y: 167, endPoint x: 185, endPoint y: 178, distance: 66.7
click at [185, 178] on div "Pricing Reward your customers for their loyalty by offering discount incentives…" at bounding box center [107, 219] width 176 height 177
click at [185, 178] on p "Reward your customers for their loyalty by offering discount incentives for sub…" at bounding box center [102, 167] width 167 height 23
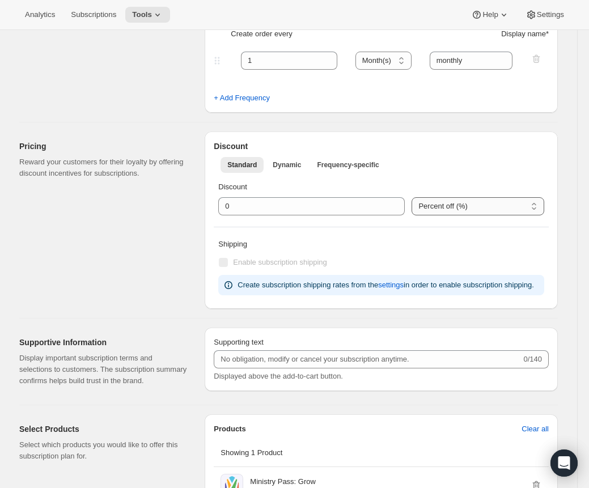
click at [461, 210] on select "Percent off (%) US Dollars off ($)" at bounding box center [477, 206] width 133 height 18
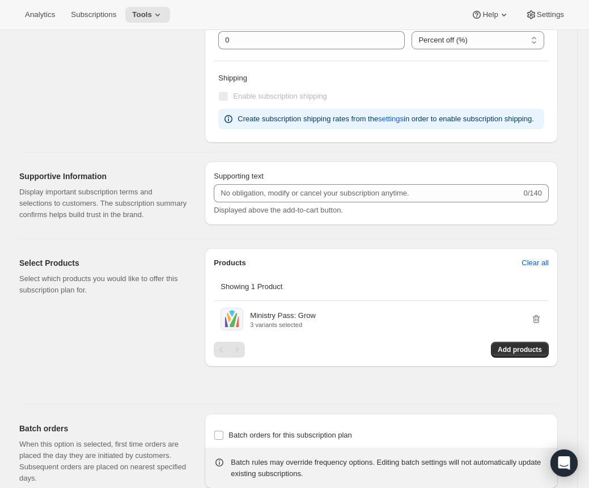
scroll to position [630, 0]
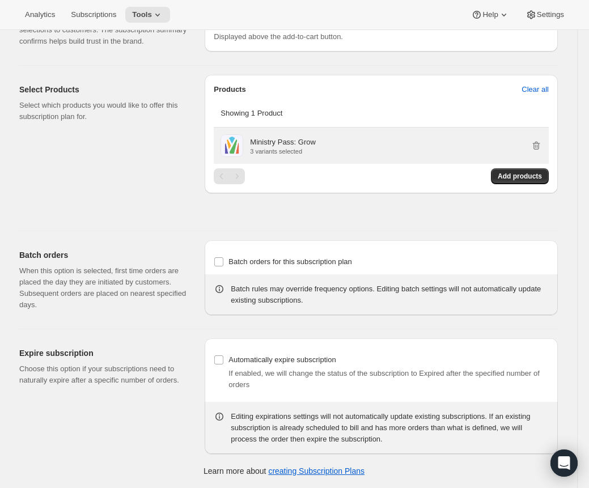
click at [349, 139] on div "Ministry Pass: Grow 3 variants selected" at bounding box center [396, 146] width 292 height 18
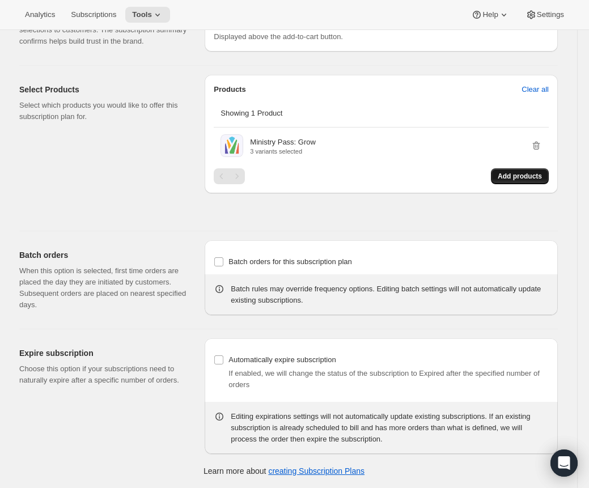
click at [533, 177] on span "Add products" at bounding box center [519, 176] width 44 height 9
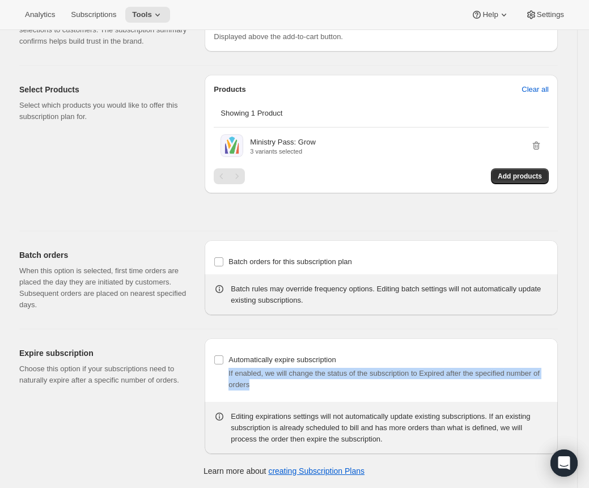
drag, startPoint x: 232, startPoint y: 376, endPoint x: 305, endPoint y: 388, distance: 74.6
click at [305, 388] on div "If enabled, we will change the status of the subscription to Expired after the …" at bounding box center [388, 379] width 320 height 23
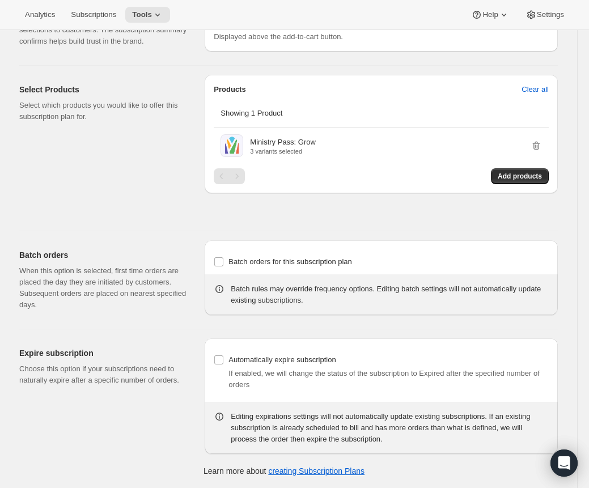
click at [110, 408] on div "Expire subscription Choose this option if your subscriptions need to naturally …" at bounding box center [107, 396] width 176 height 116
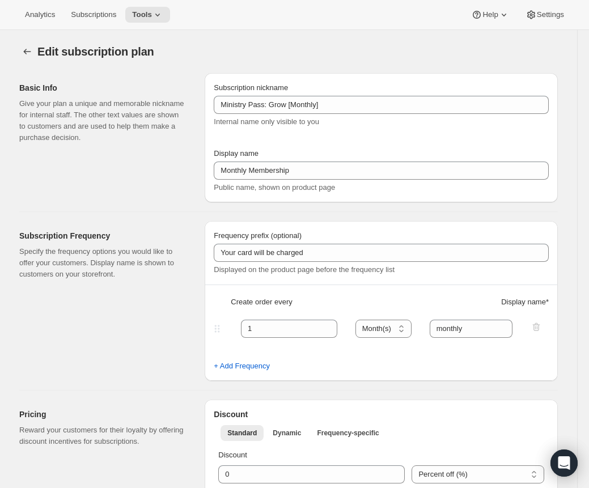
click at [287, 48] on div "Edit subscription plan" at bounding box center [195, 52] width 316 height 16
click at [159, 15] on icon at bounding box center [157, 14] width 11 height 11
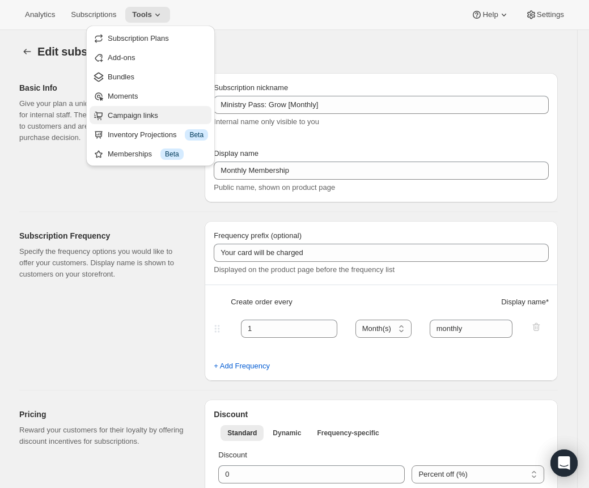
click at [163, 115] on span "Campaign links" at bounding box center [158, 115] width 100 height 11
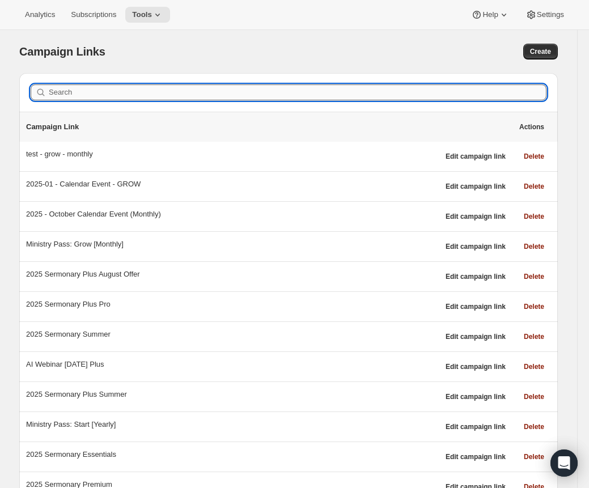
click at [101, 84] on input "Search" at bounding box center [297, 92] width 497 height 16
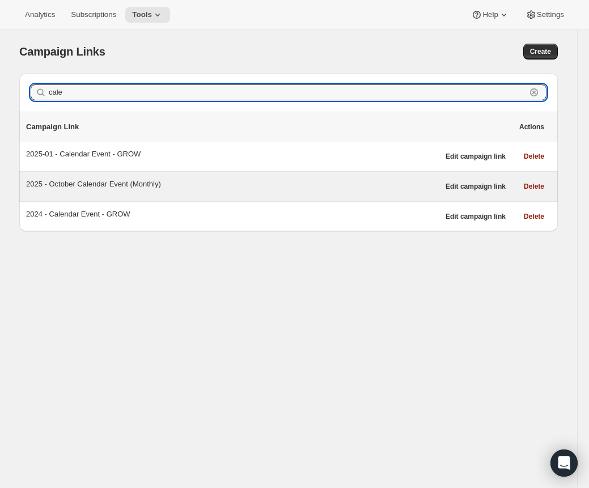
type input "cale"
click at [159, 190] on div "2025 - October Calendar Event (Monthly)" at bounding box center [232, 186] width 412 height 16
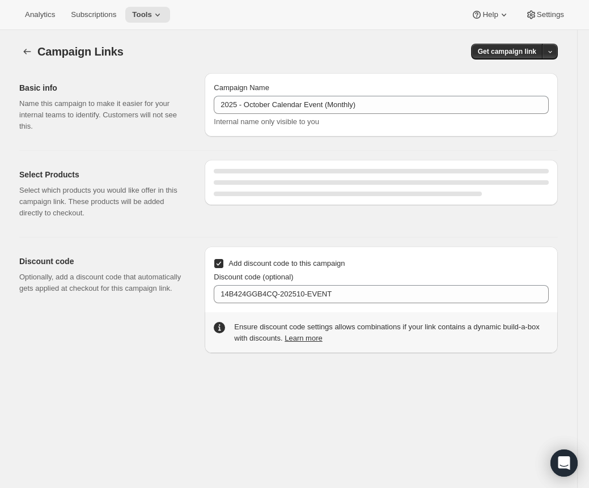
select select "gid://shopify/SellingPlan/689644044604"
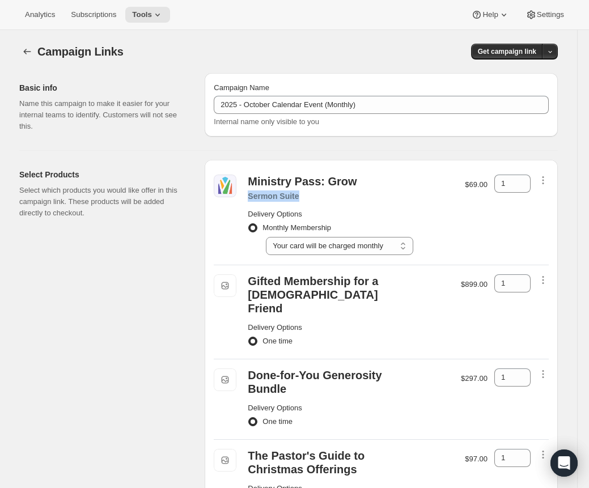
drag, startPoint x: 322, startPoint y: 197, endPoint x: 338, endPoint y: 199, distance: 16.5
click at [338, 199] on div "Sermon Suite" at bounding box center [351, 195] width 206 height 11
click at [544, 180] on icon "button" at bounding box center [542, 179] width 11 height 11
click at [540, 198] on span "Remove" at bounding box center [545, 201] width 27 height 8
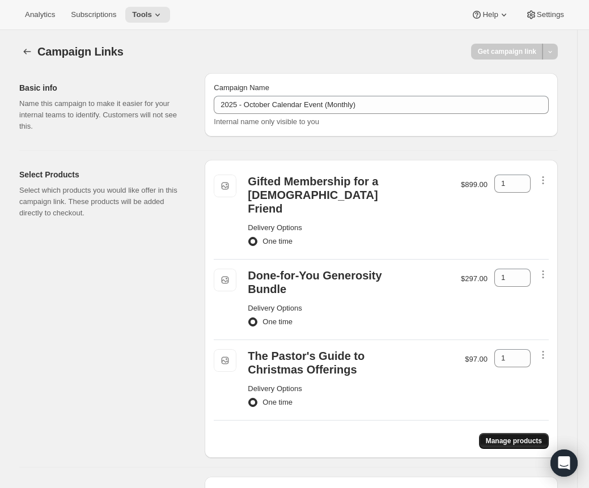
click at [531, 436] on span "Manage products" at bounding box center [514, 440] width 56 height 9
click at [221, 73] on div "Campaign Name 2025 - October Calendar Event (Monthly) Internal name only visibl…" at bounding box center [381, 104] width 353 height 63
click at [218, 77] on div "Campaign Name 2025 - October Calendar Event (Monthly) Internal name only visibl…" at bounding box center [381, 104] width 353 height 63
click at [133, 82] on h2 "Basic info" at bounding box center [102, 87] width 167 height 11
click at [180, 80] on div "Basic info Name this campaign to make it easier for your internal teams to iden…" at bounding box center [107, 107] width 176 height 68
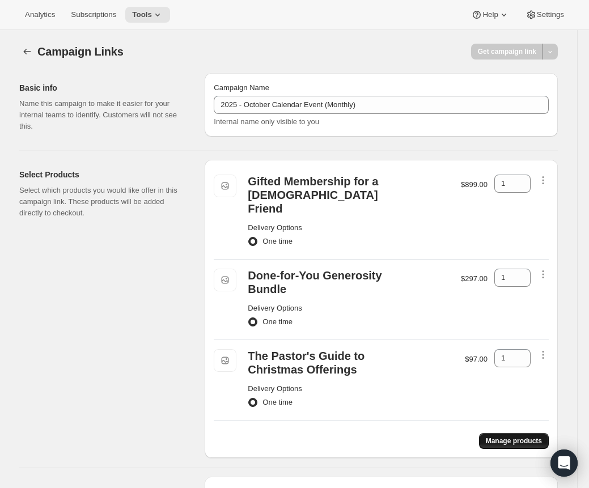
click at [508, 436] on span "Manage products" at bounding box center [514, 440] width 56 height 9
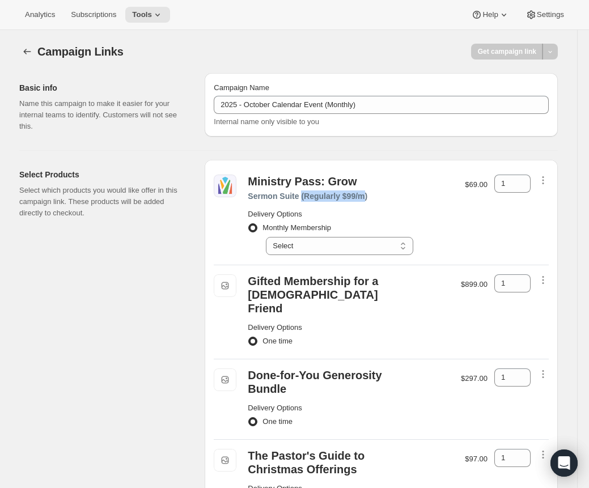
drag, startPoint x: 305, startPoint y: 197, endPoint x: 371, endPoint y: 199, distance: 65.8
click at [371, 199] on div "Sermon Suite (Regularly $99/m)" at bounding box center [351, 195] width 206 height 11
click at [374, 197] on div "Sermon Suite (Regularly $99/m)" at bounding box center [351, 195] width 206 height 11
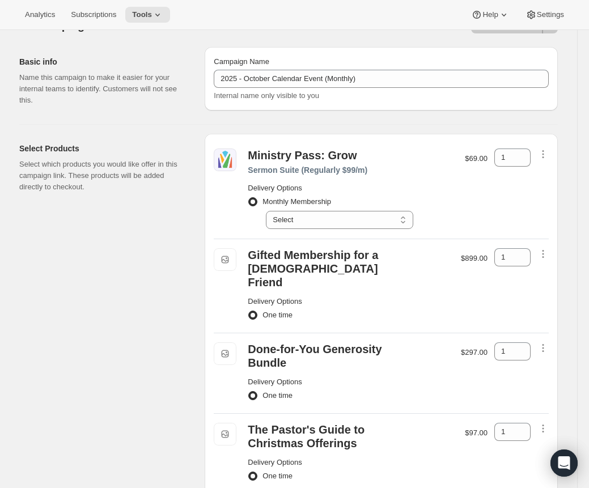
scroll to position [53, 0]
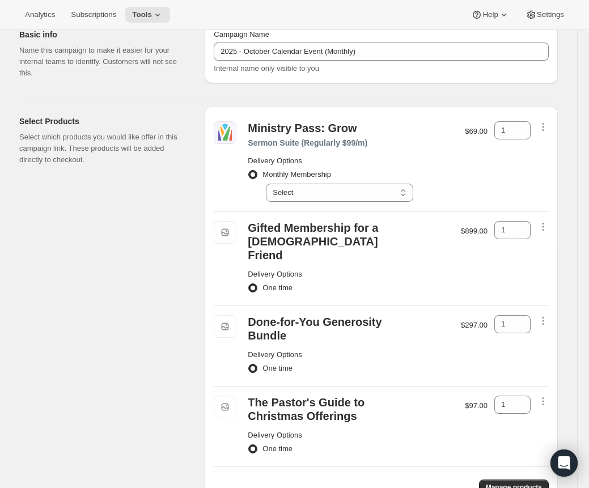
click at [314, 202] on div "Ministry Pass: Grow Sermon Suite (Regularly $99/m) Delivery Options Monthly Mem…" at bounding box center [381, 162] width 335 height 92
click at [307, 194] on select "Select Your card will be charged monthly" at bounding box center [339, 193] width 147 height 18
select select "gid://shopify/SellingPlan/689644044604"
click at [269, 184] on select "Select Your card will be charged monthly" at bounding box center [339, 193] width 147 height 18
click at [126, 291] on div "Select Products Select which products you would like offer in this campaign lin…" at bounding box center [107, 306] width 176 height 398
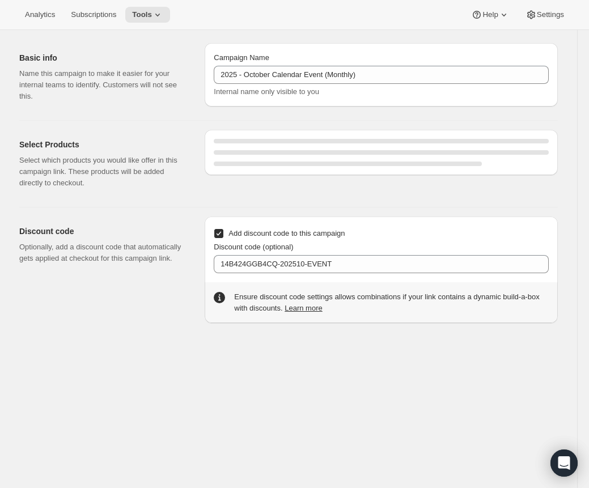
scroll to position [116, 0]
select select "gid://shopify/SellingPlan/689644044604"
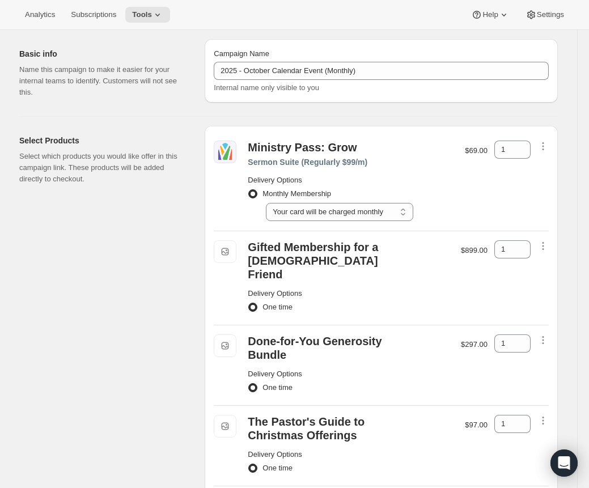
scroll to position [0, 0]
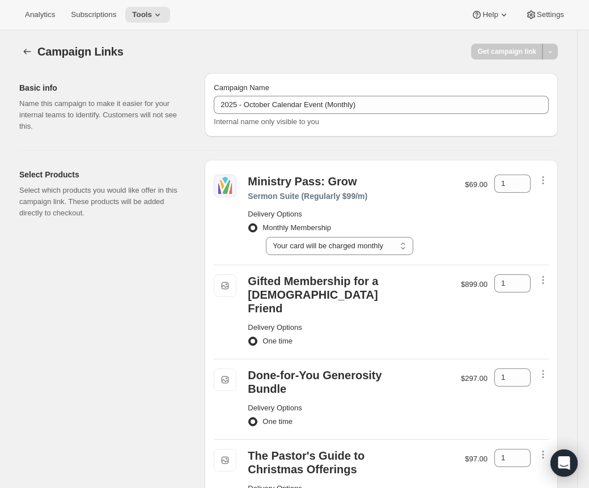
select select "gid://shopify/SellingPlan/689644044604"
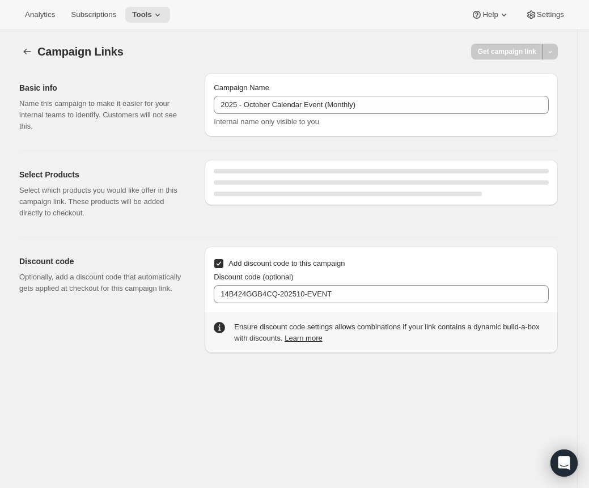
select select "gid://shopify/SellingPlan/689644044604"
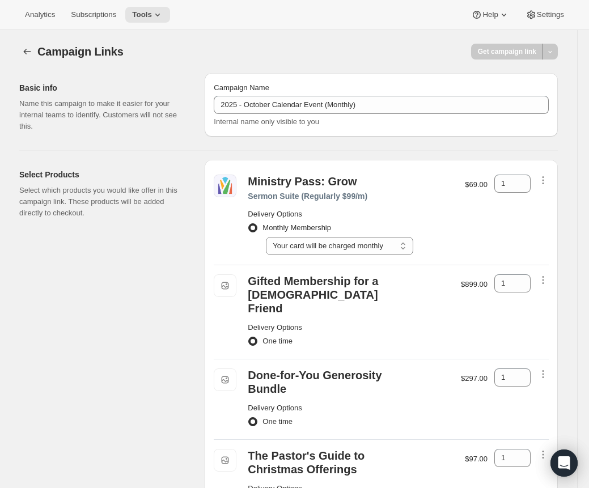
select select "gid://shopify/SellingPlan/689644044604"
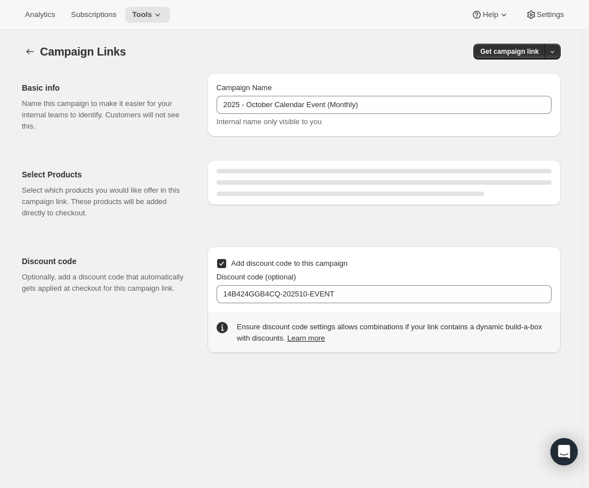
select select "gid://shopify/SellingPlan/689644044604"
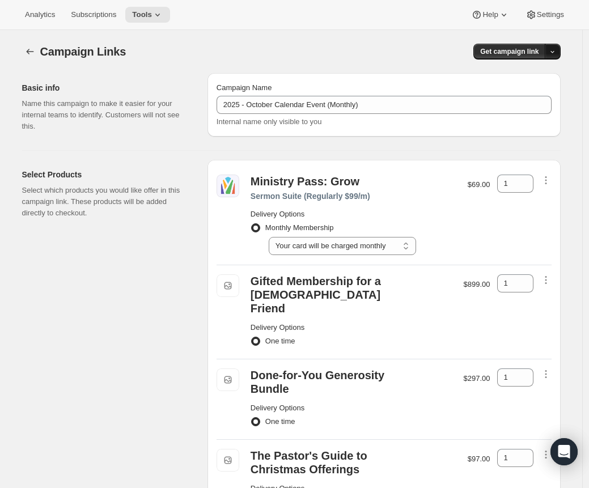
click at [560, 50] on button "button" at bounding box center [552, 52] width 16 height 16
click at [534, 76] on span "Copy Link" at bounding box center [539, 75] width 33 height 8
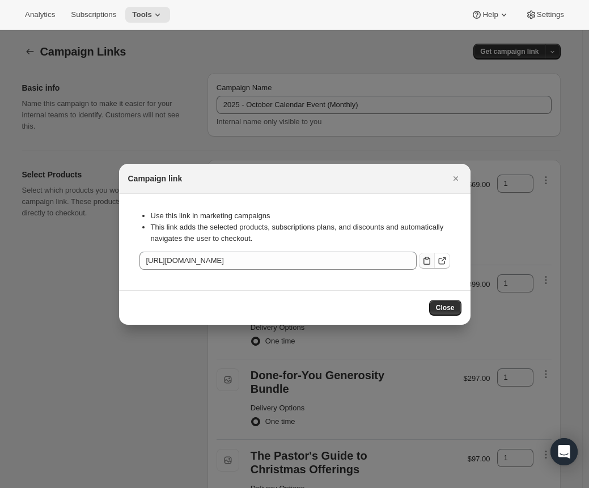
click at [428, 262] on icon ":r7:" at bounding box center [426, 260] width 11 height 11
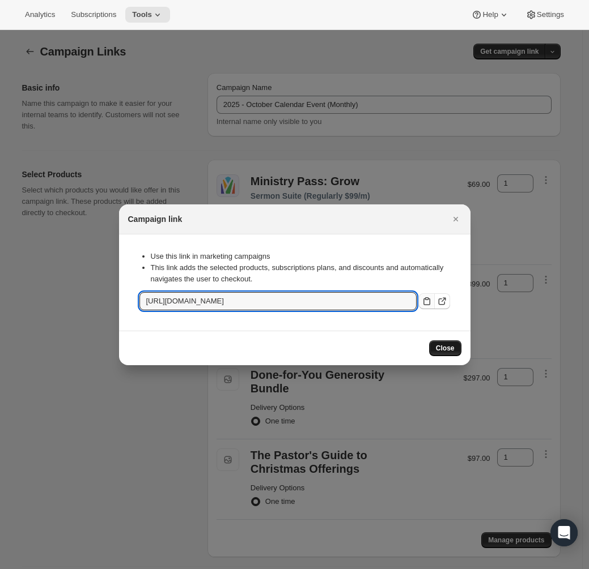
click at [452, 352] on span "Close" at bounding box center [445, 348] width 19 height 9
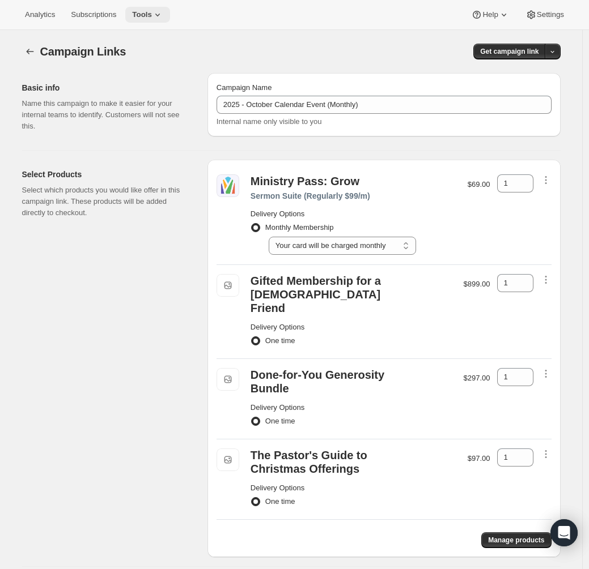
click at [161, 15] on icon at bounding box center [157, 14] width 11 height 11
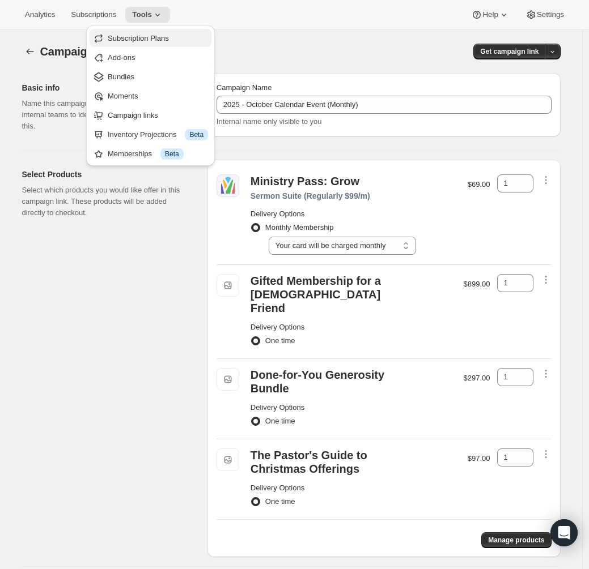
drag, startPoint x: 160, startPoint y: 114, endPoint x: 148, endPoint y: 34, distance: 80.8
click at [148, 34] on ul "Subscription Plans Add-ons Bundles Moments Campaign links Inventory Projections…" at bounding box center [151, 96] width 122 height 134
click at [148, 34] on span "Subscription Plans" at bounding box center [138, 38] width 61 height 8
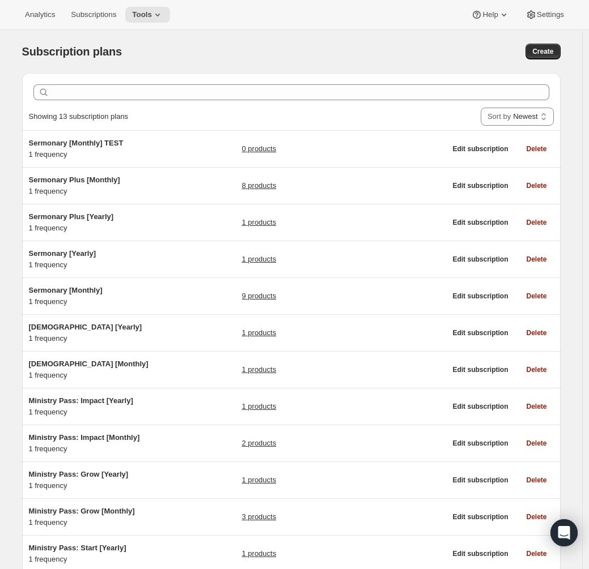
click at [127, 81] on div "Clear" at bounding box center [291, 92] width 525 height 25
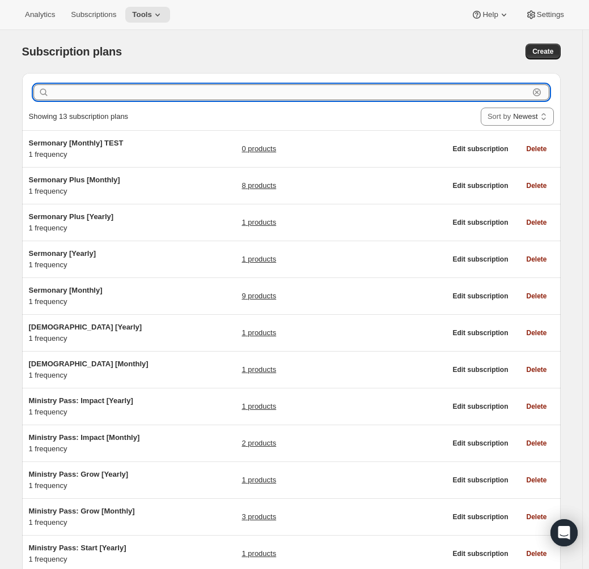
click at [126, 88] on input "text" at bounding box center [290, 92] width 477 height 16
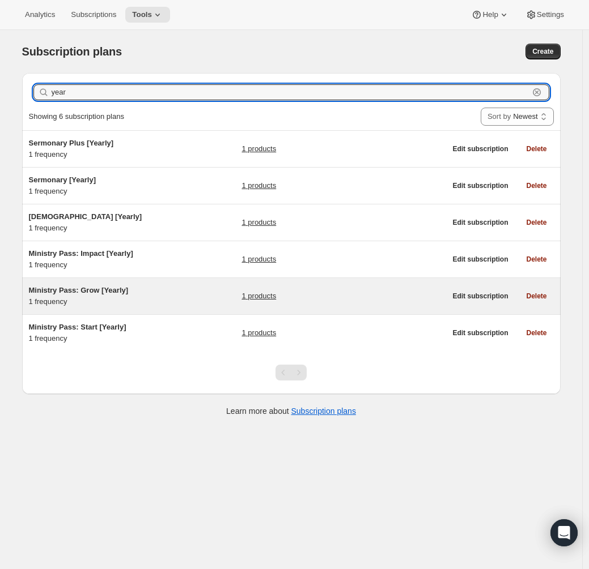
type input "year"
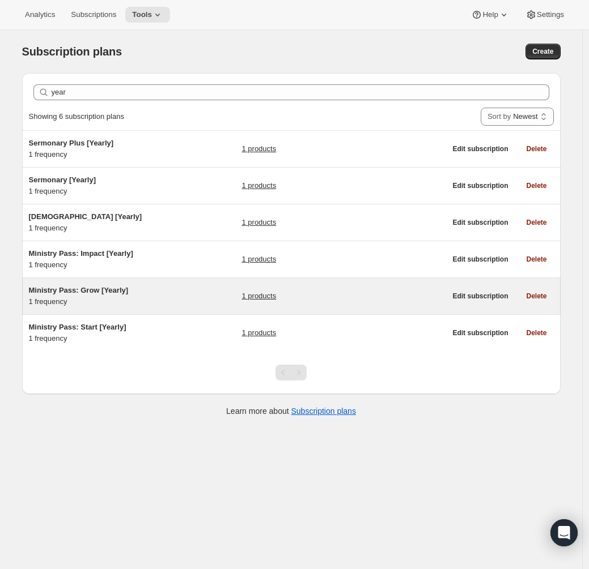
click at [155, 292] on h5 "Ministry Pass: Grow [Yearly]" at bounding box center [100, 290] width 142 height 11
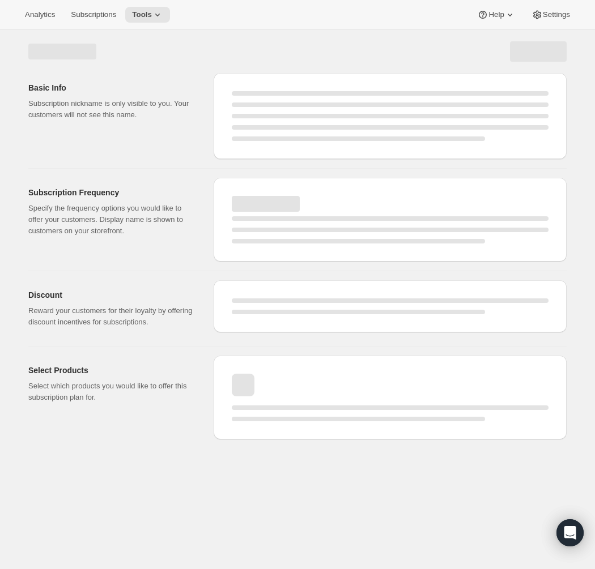
select select "WEEK"
select select "MONTH"
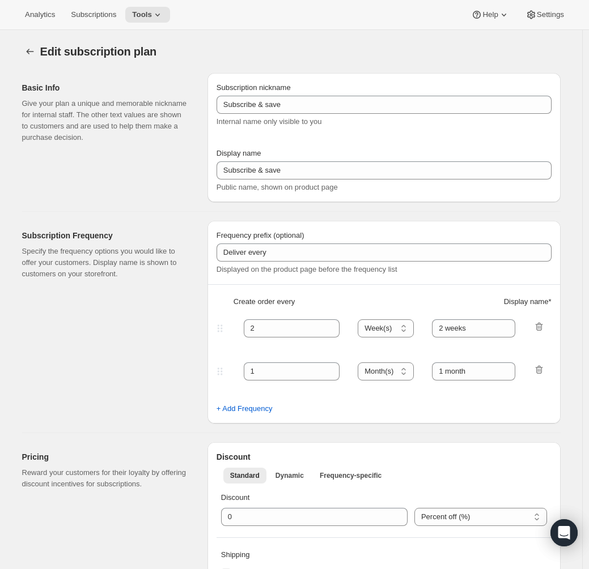
type input "Ministry Pass: Grow [Yearly]"
type input "Yearly Membership"
type input "Your card will be charged"
type input "1"
select select "YEAR"
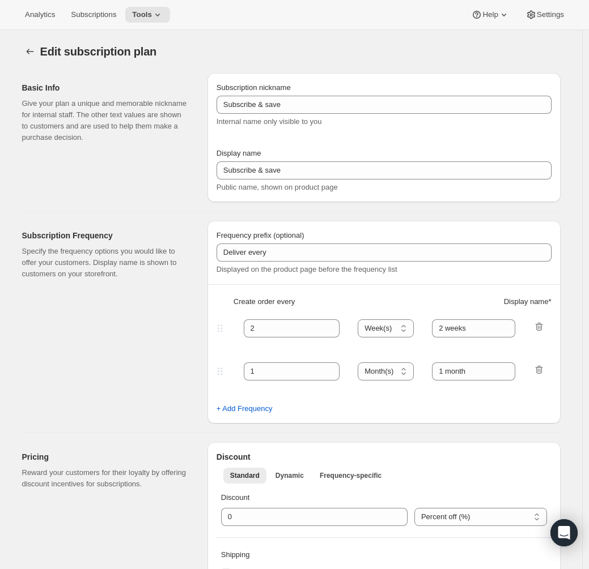
type input "yearly"
type input "0.0"
select select "FIXED_AMOUNT"
type input "Save 15% on a yearly subscription!"
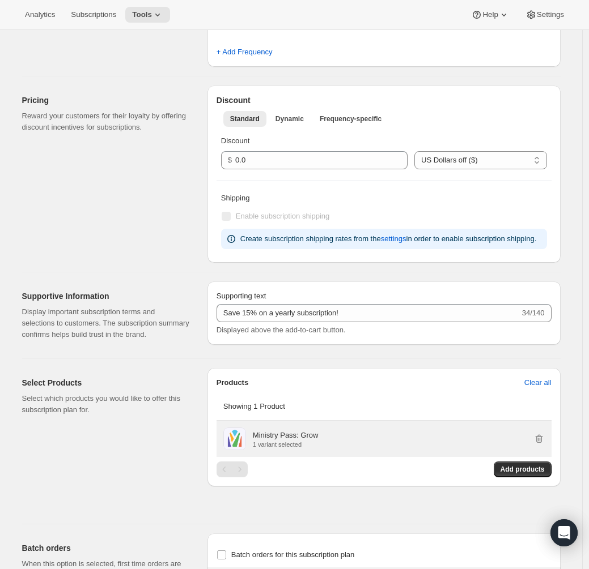
scroll to position [459, 0]
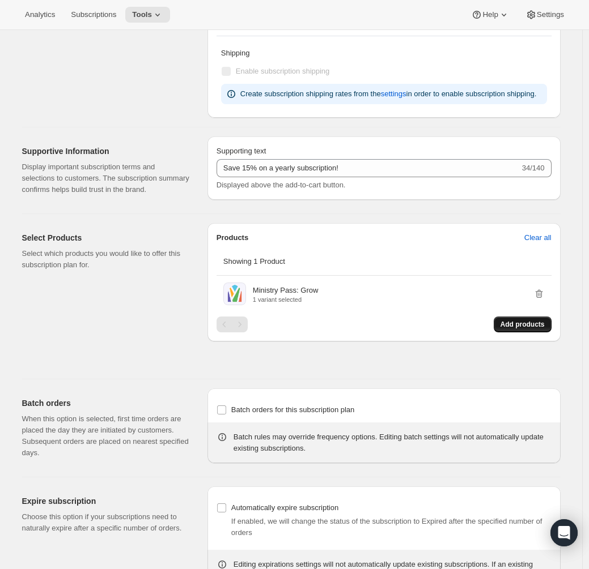
click at [535, 329] on span "Add products" at bounding box center [522, 324] width 44 height 9
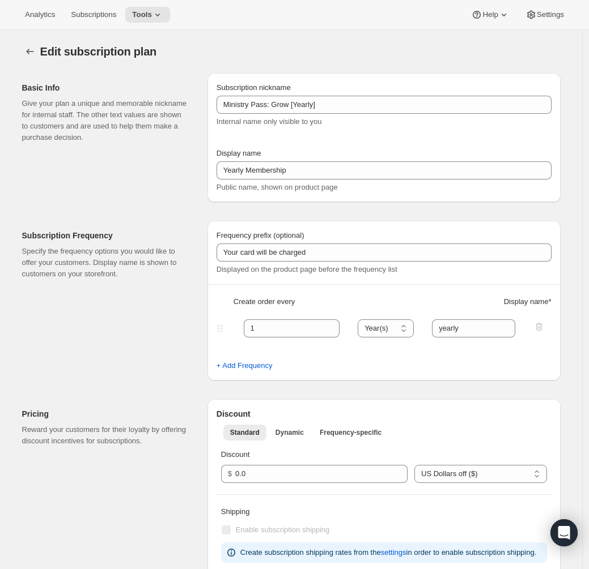
scroll to position [1, 0]
click at [161, 12] on icon at bounding box center [157, 14] width 11 height 11
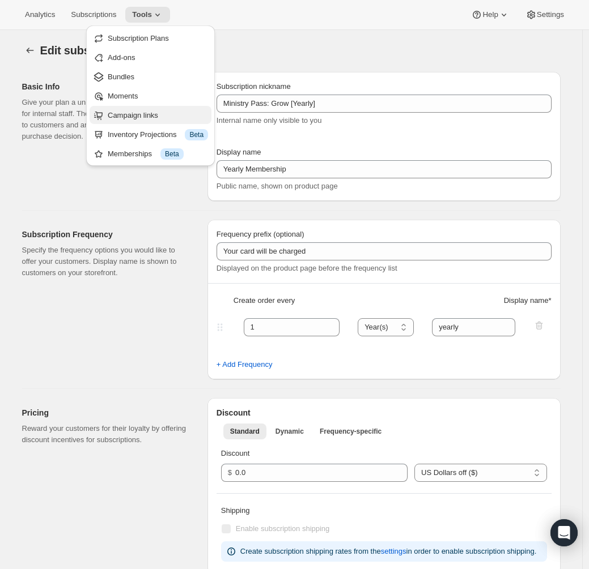
click at [167, 108] on button "Campaign links" at bounding box center [151, 115] width 122 height 18
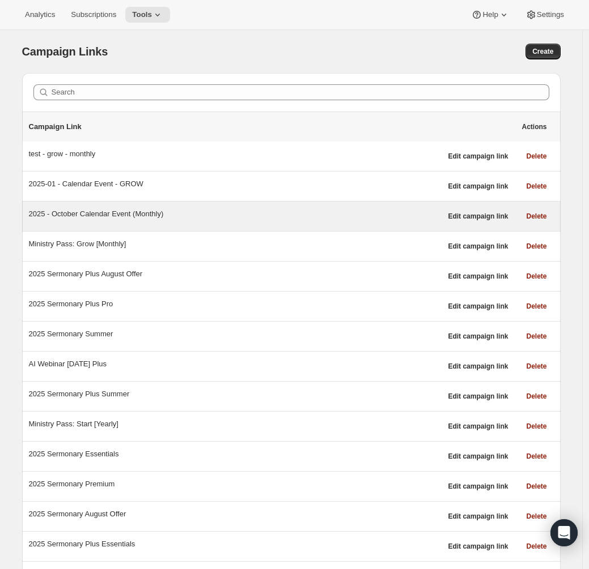
click at [173, 223] on div "2025 - October Calendar Event (Monthly)" at bounding box center [235, 216] width 412 height 16
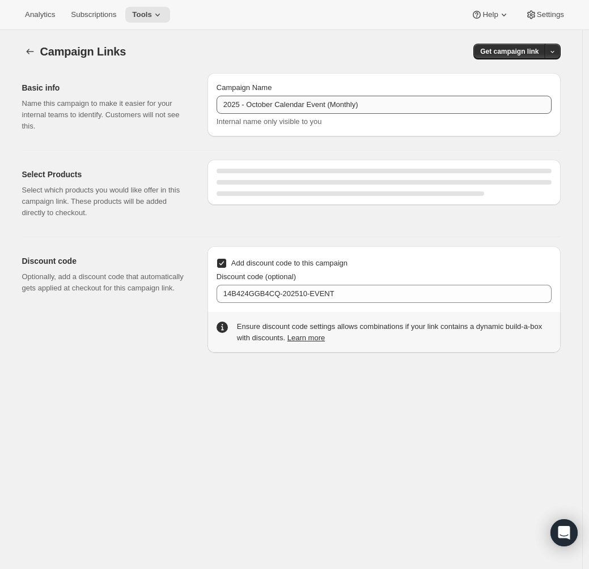
select select "gid://shopify/SellingPlan/689644044604"
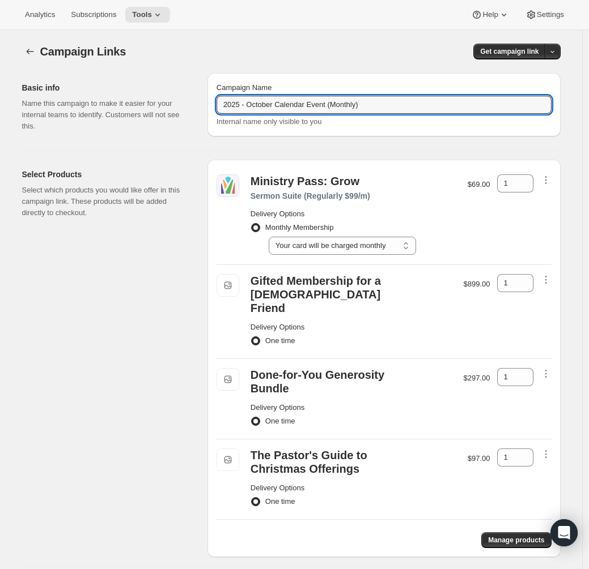
drag, startPoint x: 396, startPoint y: 103, endPoint x: 167, endPoint y: 89, distance: 229.3
click at [167, 89] on div "Basic info Name this campaign to make it easier for your internal teams to iden…" at bounding box center [286, 102] width 547 height 77
click at [164, 21] on button "Tools" at bounding box center [147, 15] width 45 height 16
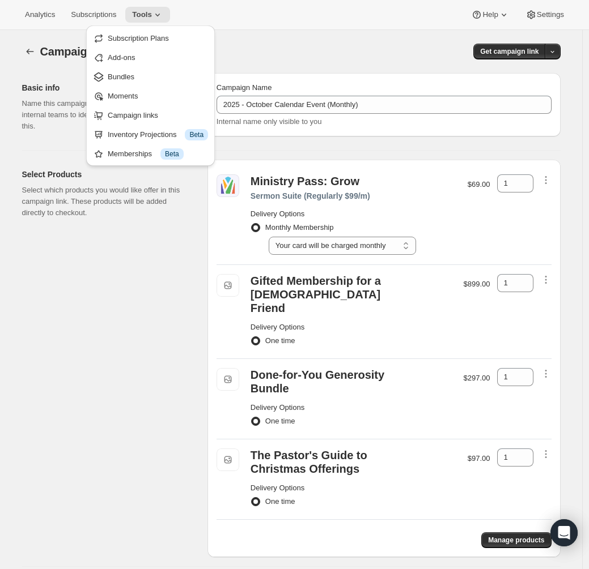
click at [44, 54] on span "Campaign Links" at bounding box center [83, 51] width 86 height 12
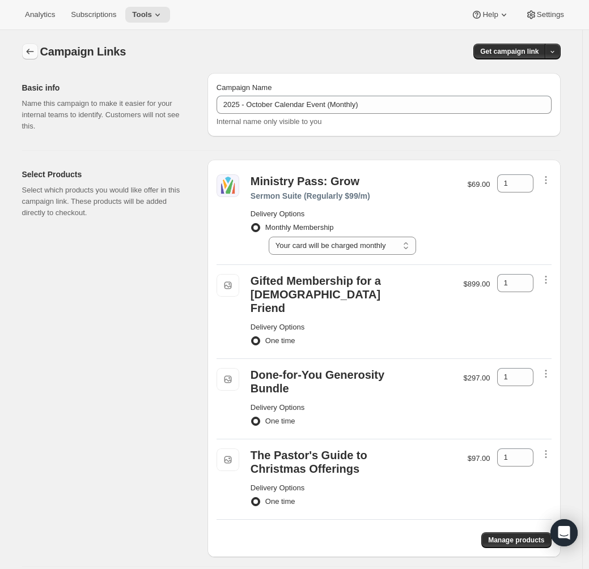
click at [28, 48] on icon "button" at bounding box center [29, 51] width 11 height 11
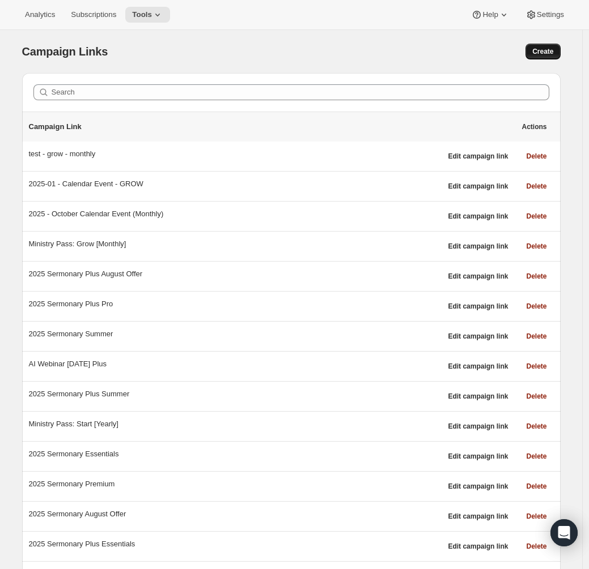
click at [533, 51] on button "Create" at bounding box center [542, 52] width 35 height 16
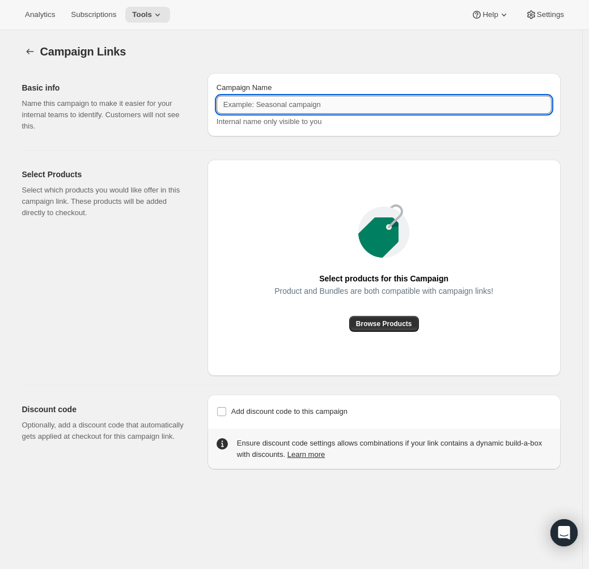
click at [318, 110] on input "Campaign Name" at bounding box center [383, 105] width 335 height 18
paste input "2025 - October Calendar Event (Monthly)"
click at [358, 106] on input "2025 - October Calendar Event (Monthly)" at bounding box center [383, 105] width 335 height 18
type input "2025 - October Calendar Event (Yearly)"
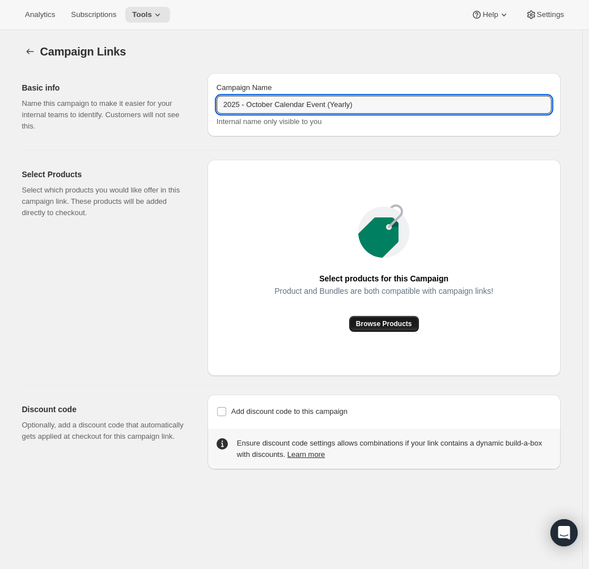
click at [397, 326] on span "Browse Products" at bounding box center [384, 324] width 56 height 9
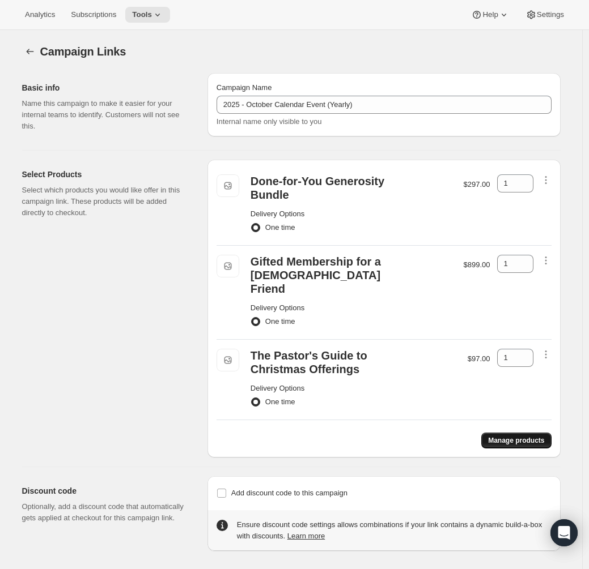
click at [536, 433] on button "Manage products" at bounding box center [516, 441] width 70 height 16
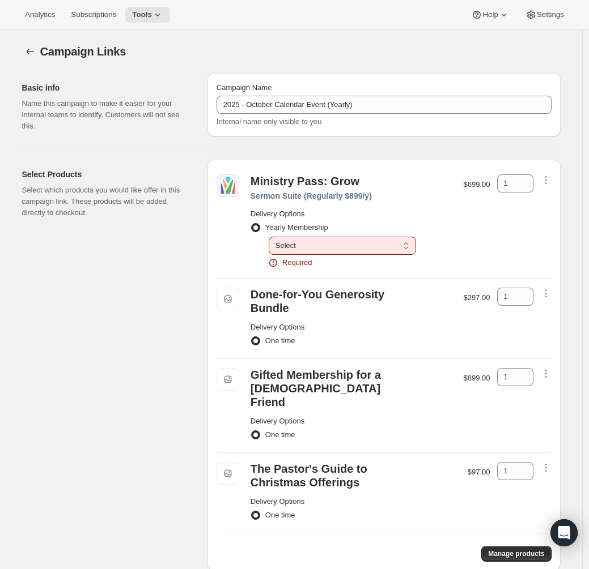
click at [356, 241] on select "Select Your card will be charged yearly" at bounding box center [342, 246] width 147 height 18
select select "gid://shopify/SellingPlan/689644077372"
click at [271, 237] on select "Select Your card will be charged yearly" at bounding box center [342, 246] width 147 height 18
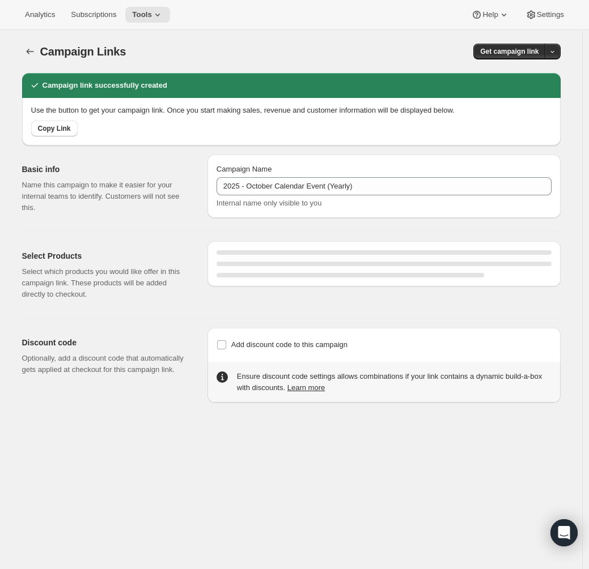
select select "gid://shopify/SellingPlan/689644077372"
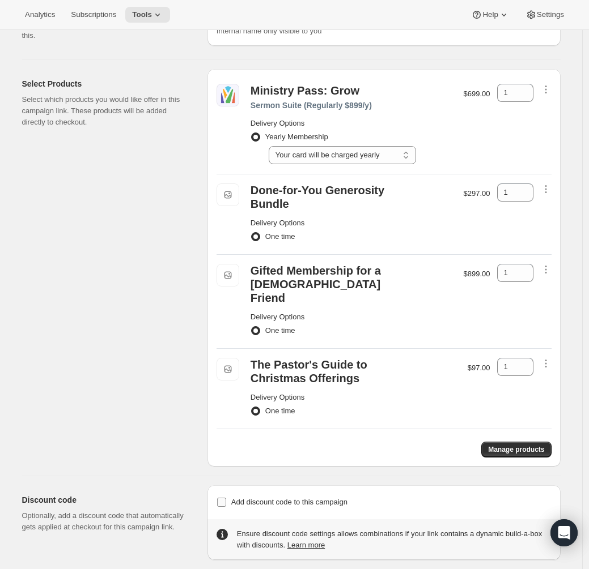
scroll to position [161, 0]
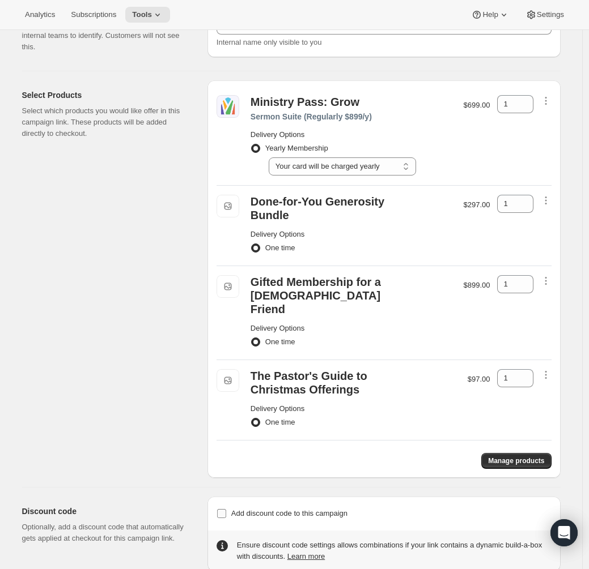
click at [346, 487] on span "Add discount code to this campaign" at bounding box center [289, 513] width 116 height 8
click at [226, 487] on input "Add discount code to this campaign" at bounding box center [221, 513] width 9 height 9
checkbox input "true"
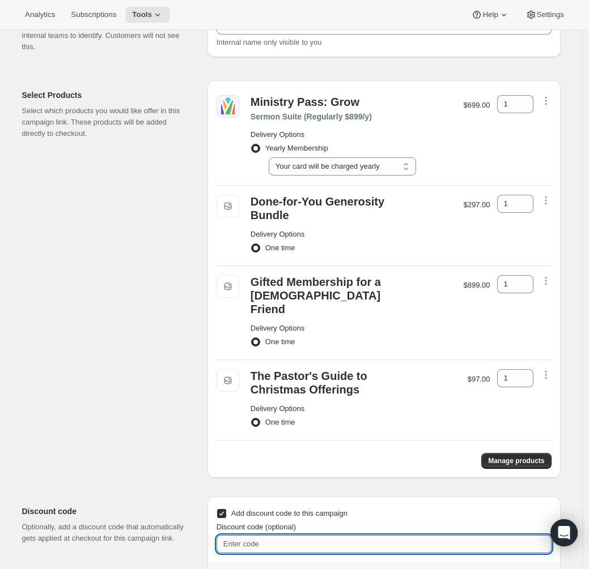
click at [336, 487] on input "Discount code (optional)" at bounding box center [383, 544] width 335 height 18
paste input "ZYADM0V95Z33-202510-EVENT-YEAR"
type input "ZYADM0V95Z33-202510-EVENT-YEAR"
click at [107, 418] on div "Select Products Select which products you would like offer in this campaign lin…" at bounding box center [110, 279] width 176 height 398
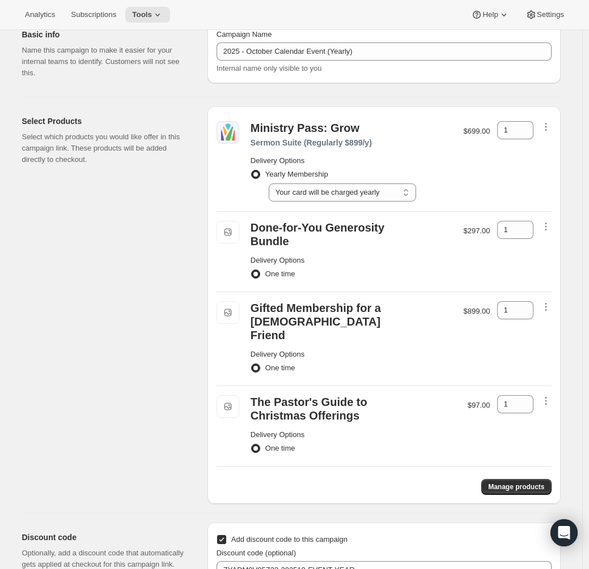
scroll to position [0, 0]
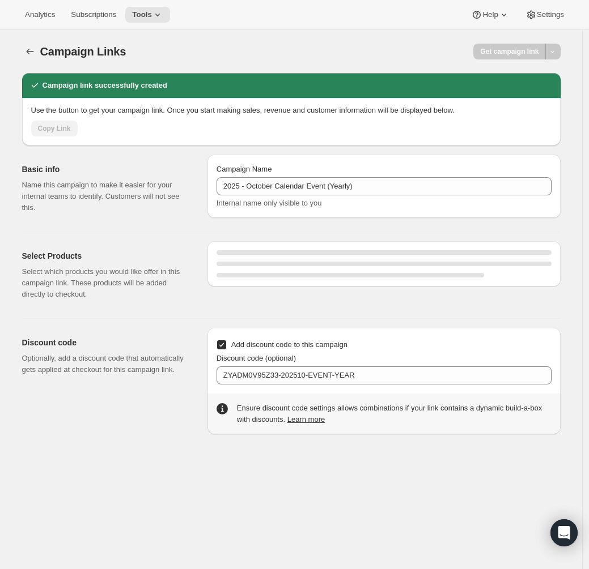
select select "gid://shopify/SellingPlan/689644077372"
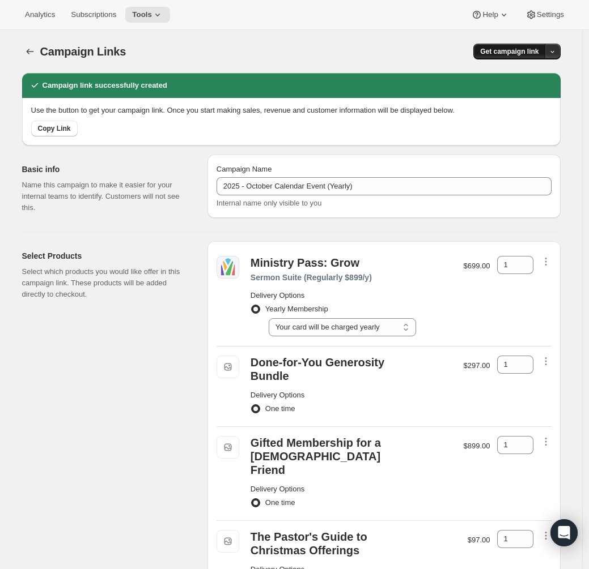
click at [527, 52] on span "Get campaign link" at bounding box center [509, 51] width 58 height 9
click at [531, 79] on span "Copy Link" at bounding box center [539, 75] width 33 height 8
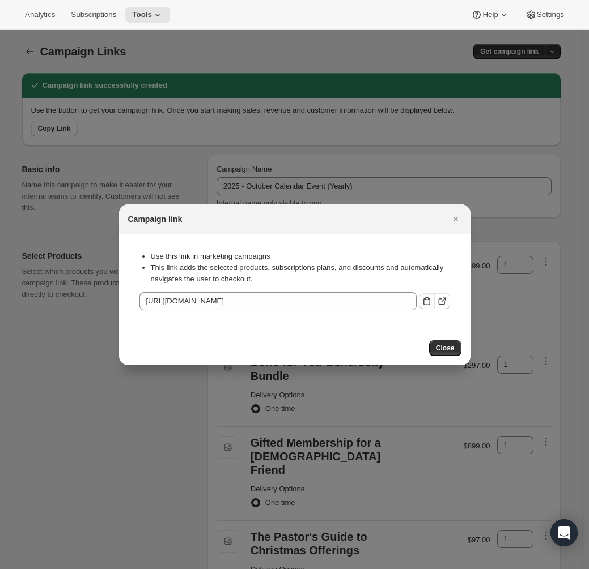
click at [429, 304] on icon ":r4t:" at bounding box center [426, 301] width 11 height 11
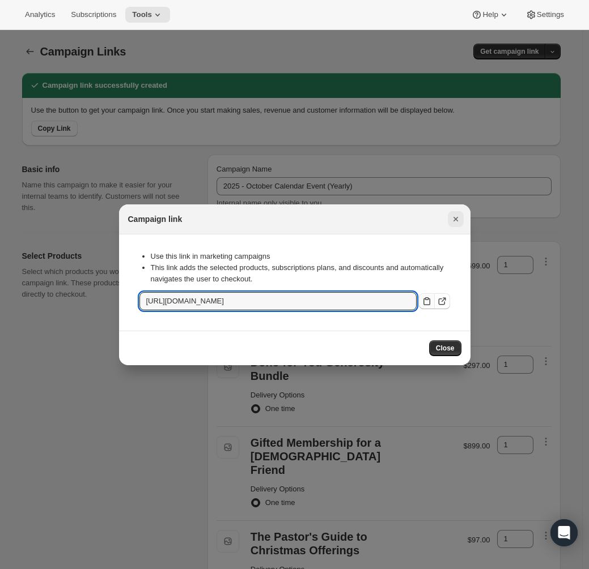
click at [460, 220] on icon "Close" at bounding box center [455, 219] width 11 height 11
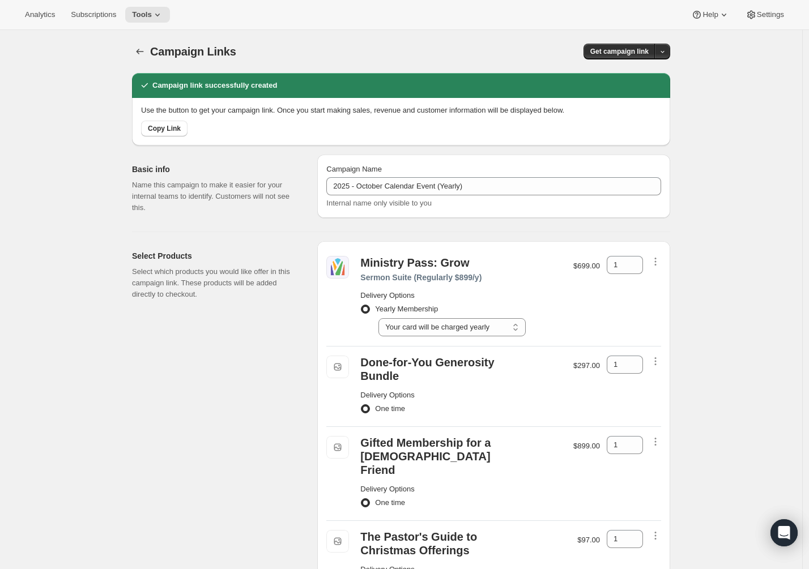
click at [594, 171] on div "Campaign Links. This page is ready Campaign Links Get campaign link Campaign li…" at bounding box center [401, 408] width 802 height 757
click at [594, 371] on div "Campaign Links. This page is ready Campaign Links Get campaign link Campaign li…" at bounding box center [400, 397] width 565 height 734
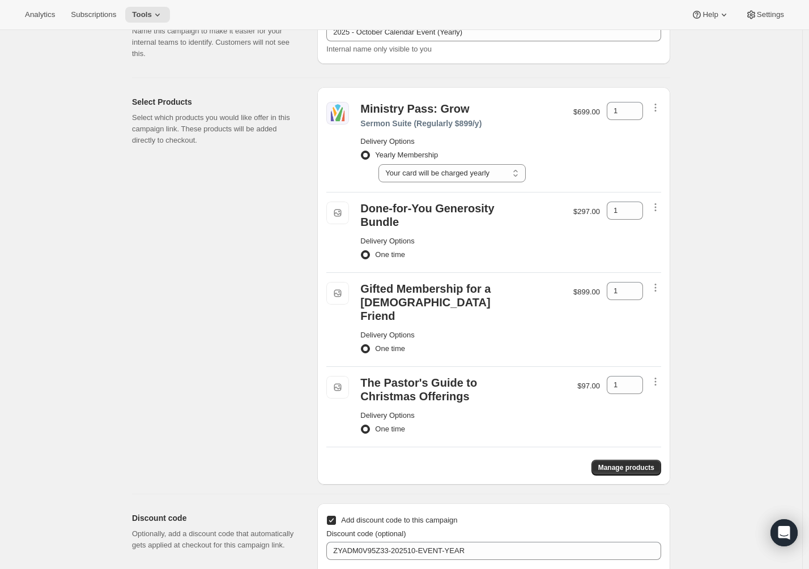
click at [588, 214] on p "$297.00" at bounding box center [586, 211] width 27 height 11
drag, startPoint x: 574, startPoint y: 213, endPoint x: 603, endPoint y: 212, distance: 28.3
click at [594, 212] on p "$297.00" at bounding box center [586, 211] width 27 height 11
click at [487, 212] on div "Done-for-You Generosity Bundle" at bounding box center [433, 215] width 147 height 27
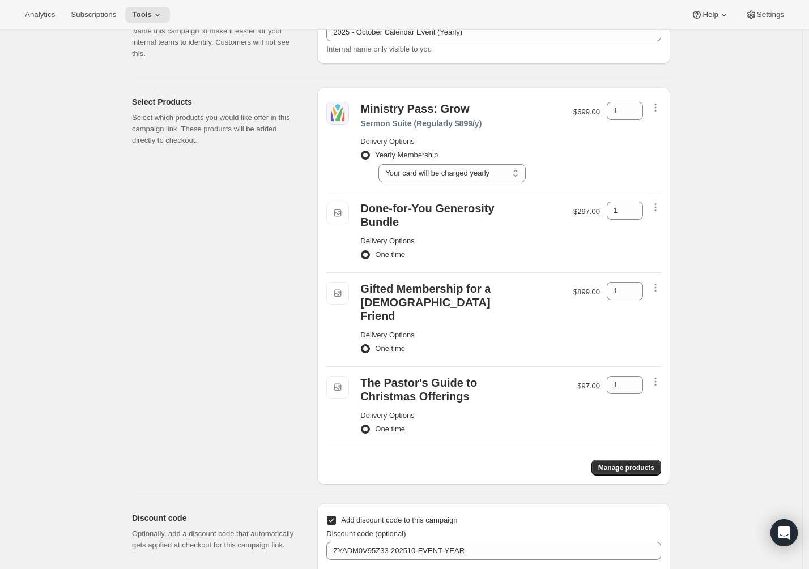
click at [495, 211] on div "Done-for-You Generosity Bundle" at bounding box center [433, 215] width 147 height 27
drag, startPoint x: 577, startPoint y: 210, endPoint x: 601, endPoint y: 212, distance: 23.9
click at [594, 212] on p "$297.00" at bounding box center [586, 211] width 27 height 11
drag, startPoint x: 603, startPoint y: 213, endPoint x: 574, endPoint y: 214, distance: 28.3
click at [574, 214] on p "$297.00" at bounding box center [586, 211] width 27 height 11
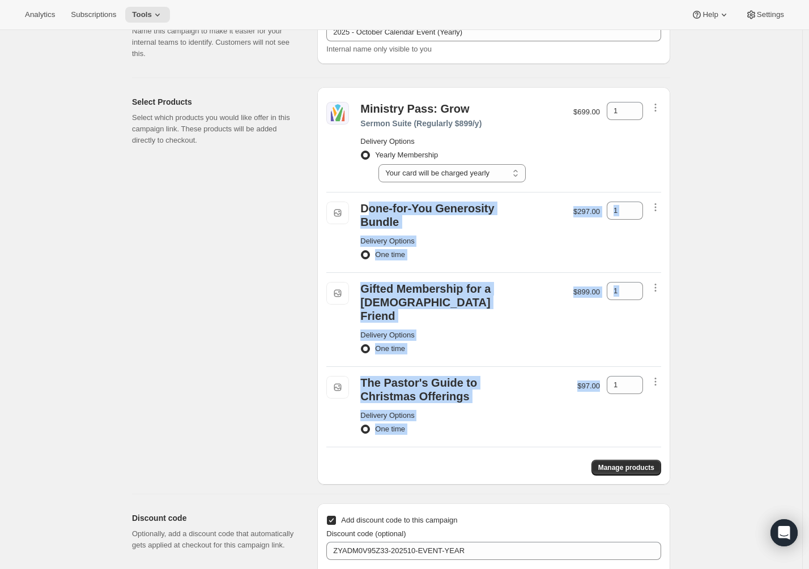
drag, startPoint x: 602, startPoint y: 381, endPoint x: 368, endPoint y: 209, distance: 290.2
click at [368, 209] on div "Ministry Pass: Grow Sermon Suite (Regularly $899/y) Delivery Options Yearly Mem…" at bounding box center [493, 286] width 353 height 398
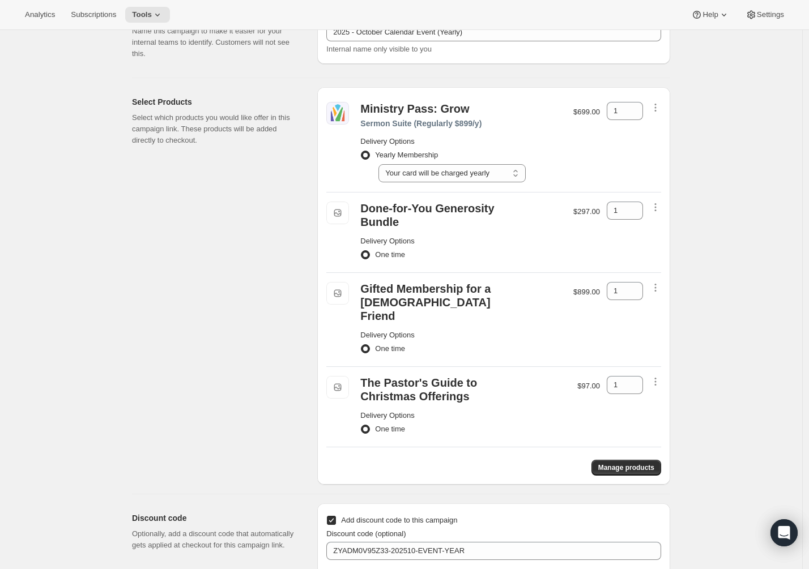
click at [502, 115] on div "Ministry Pass: Grow" at bounding box center [461, 109] width 202 height 14
click at [582, 108] on p "$699.00" at bounding box center [586, 112] width 27 height 11
click at [474, 125] on div "Sermon Suite (Regularly $899/y)" at bounding box center [461, 123] width 202 height 11
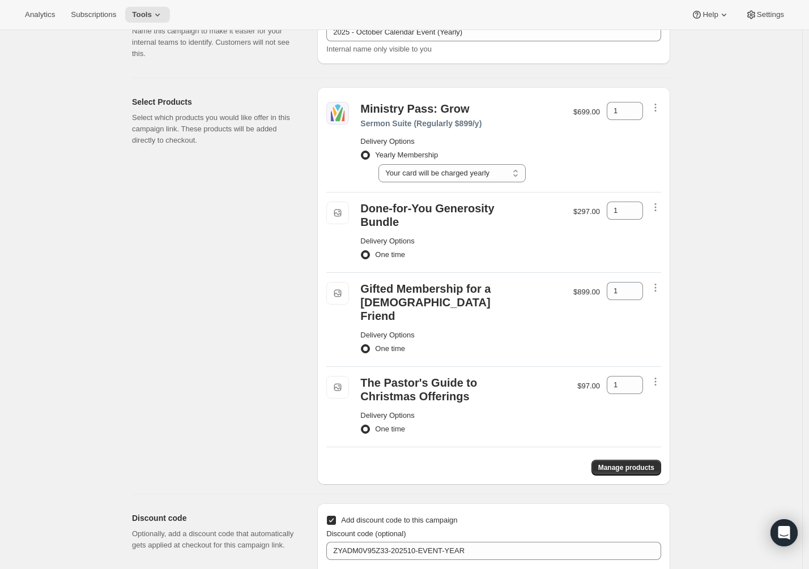
click at [551, 130] on div "Ministry Pass: Grow Sermon Suite (Regularly $899/y) Delivery Options Yearly Mem…" at bounding box center [461, 142] width 211 height 80
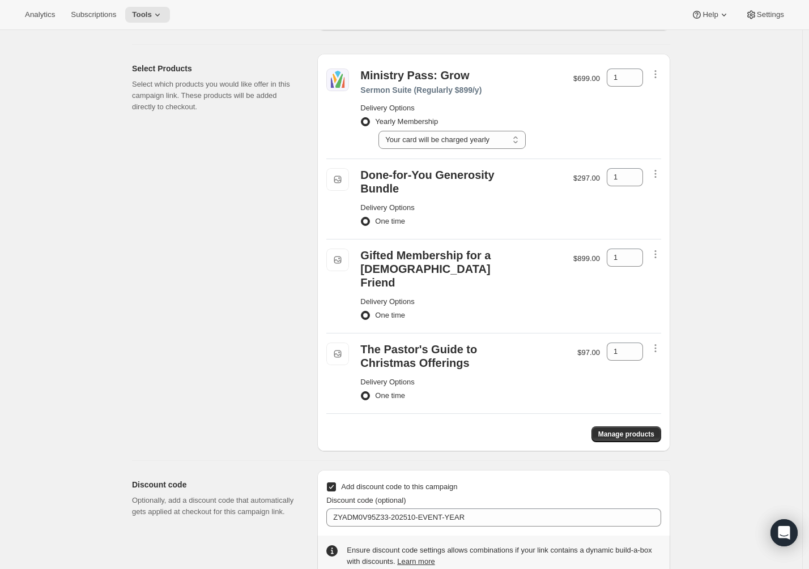
scroll to position [204, 0]
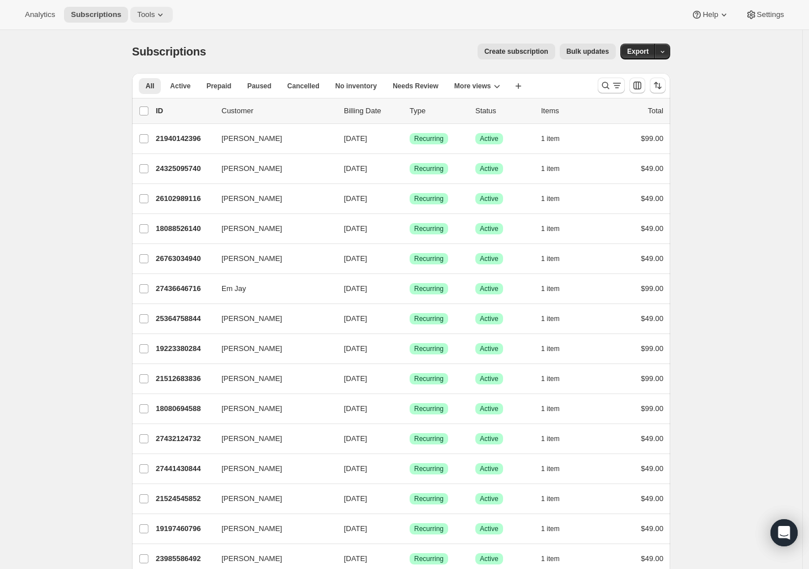
click at [166, 18] on icon at bounding box center [160, 14] width 11 height 11
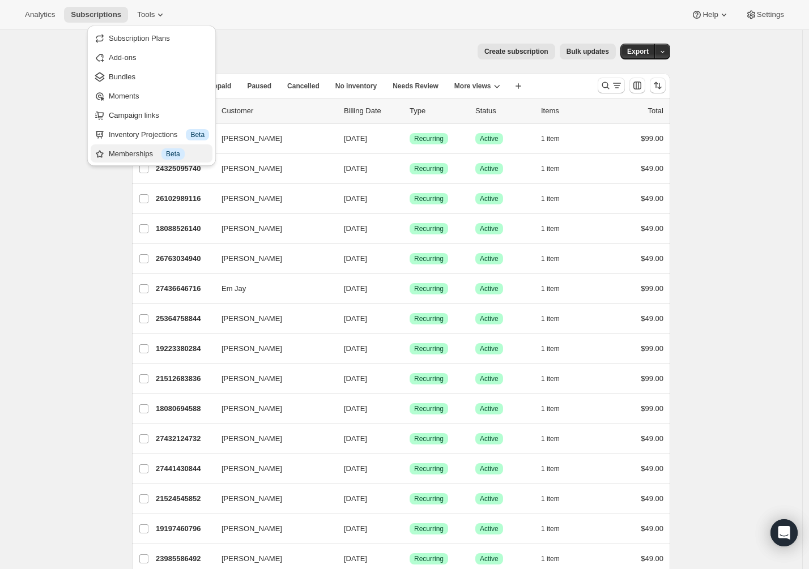
click at [152, 157] on div "Memberships Info Beta" at bounding box center [159, 153] width 100 height 11
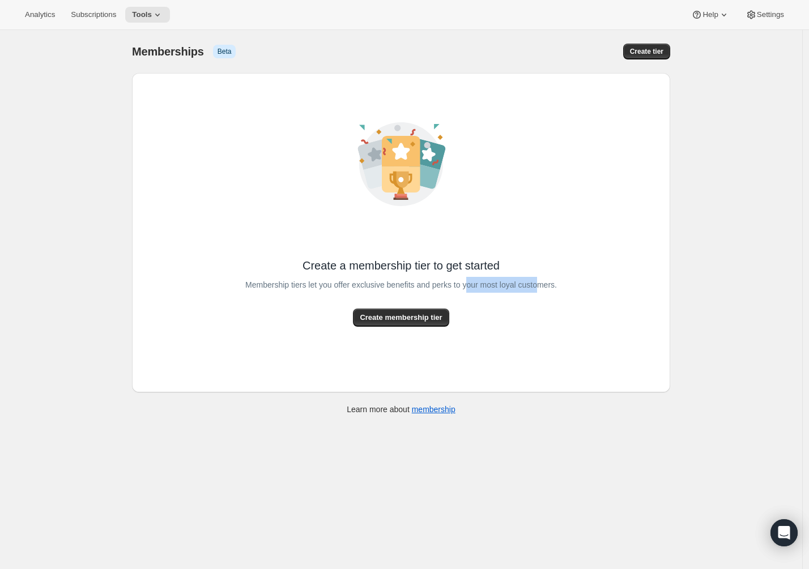
drag, startPoint x: 531, startPoint y: 286, endPoint x: 549, endPoint y: 285, distance: 17.6
click at [548, 286] on span "Membership tiers let you offer exclusive benefits and perks to your most loyal …" at bounding box center [401, 285] width 312 height 16
click at [576, 284] on div "Create a membership tier to get started Membership tiers let you offer exclusiv…" at bounding box center [401, 233] width 538 height 320
click at [152, 15] on span "Tools" at bounding box center [142, 14] width 20 height 9
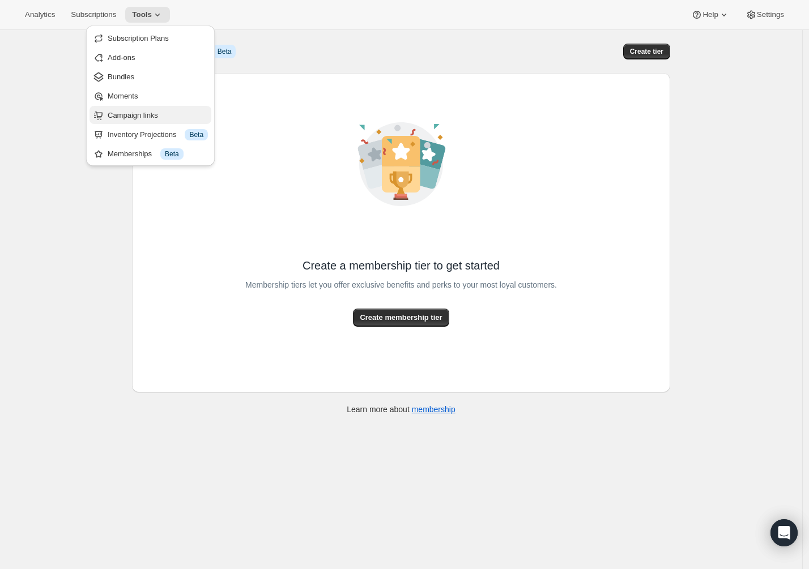
click at [140, 110] on span "Campaign links" at bounding box center [158, 115] width 100 height 11
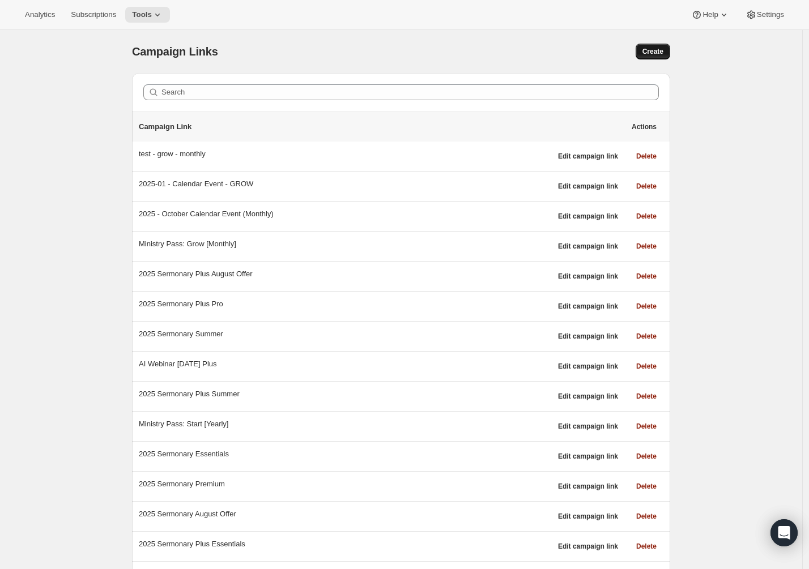
click at [658, 53] on span "Create" at bounding box center [652, 51] width 21 height 9
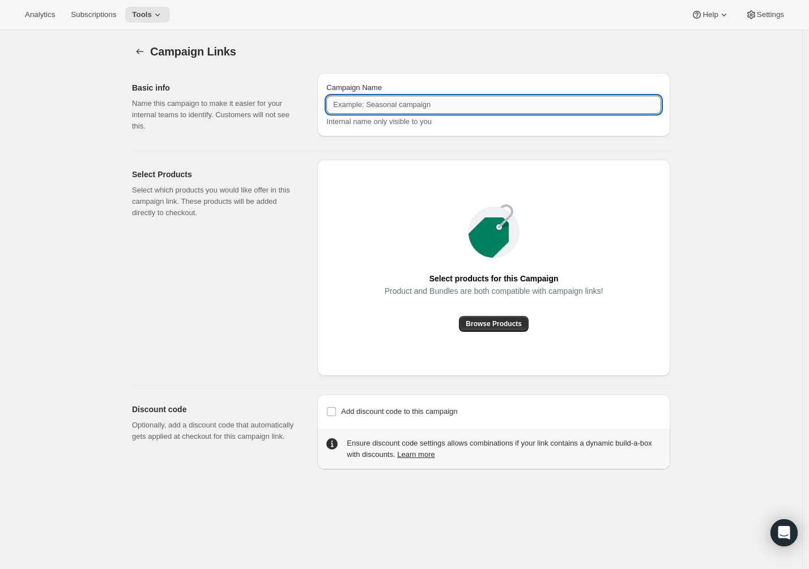
click at [436, 104] on input "Campaign Name" at bounding box center [493, 105] width 335 height 18
click at [465, 103] on input "2025 - October Calendar Event (Monthly)" at bounding box center [493, 105] width 335 height 18
type input "2025 - October Calendar Event (GIFT)"
click at [508, 325] on span "Browse Products" at bounding box center [494, 324] width 56 height 9
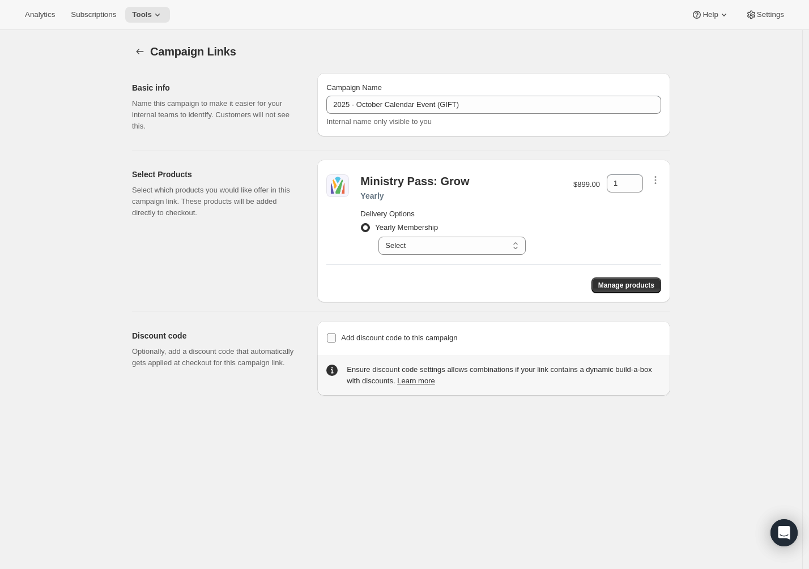
click at [414, 341] on span "Add discount code to this campaign" at bounding box center [399, 338] width 116 height 8
click at [336, 341] on input "Add discount code to this campaign" at bounding box center [331, 338] width 9 height 9
checkbox input "true"
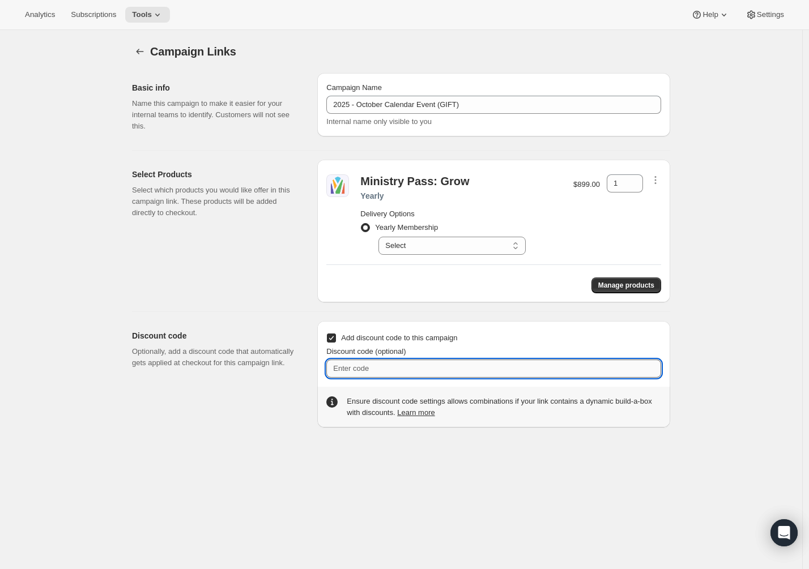
click at [416, 370] on input "Discount code (optional)" at bounding box center [493, 369] width 335 height 18
paste input "C5PECJ4WFETP-GIFT-MEMBERSHIP"
type input "C5PECJ4WFETP-GIFT-MEMBERSHIP"
click at [708, 318] on div "Campaign Links. This page is ready Campaign Links Basic info Name this campaign…" at bounding box center [401, 314] width 802 height 569
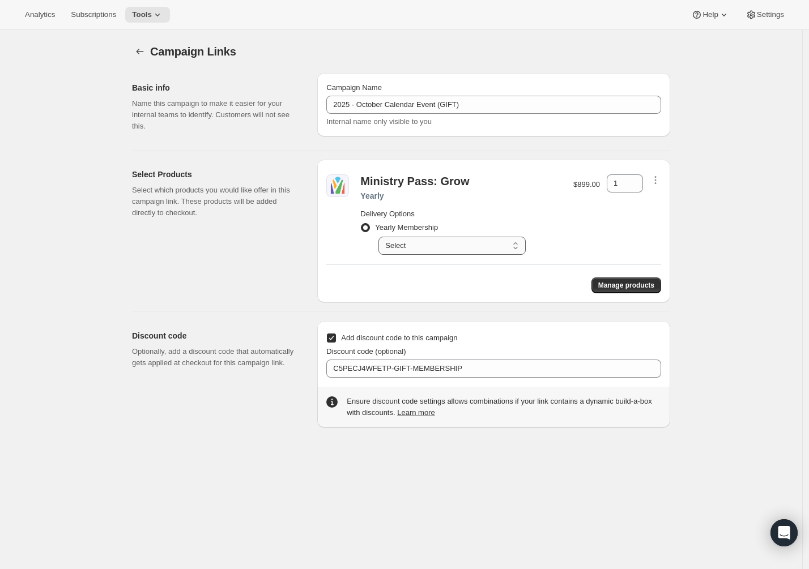
click at [431, 237] on select "Select Your card will be charged yearly" at bounding box center [451, 246] width 147 height 18
select select "gid://shopify/SellingPlan/689644077372"
click at [381, 237] on select "Select Your card will be charged yearly" at bounding box center [451, 246] width 147 height 18
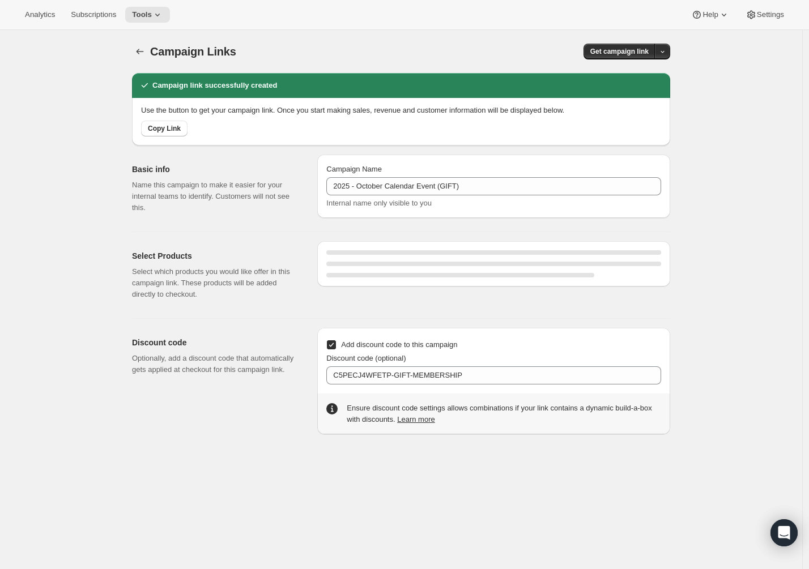
select select "gid://shopify/SellingPlan/689644077372"
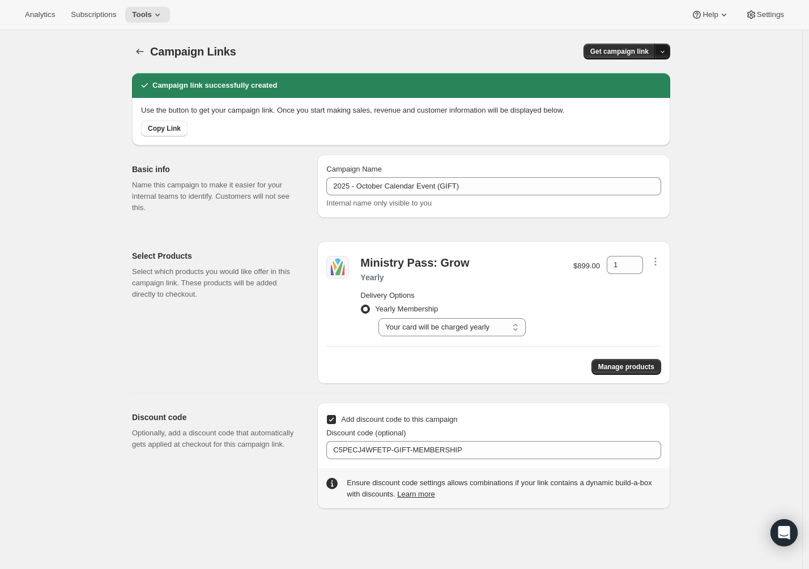
click at [668, 47] on button "button" at bounding box center [662, 52] width 16 height 16
click at [654, 73] on span "Copy Link" at bounding box center [650, 75] width 33 height 8
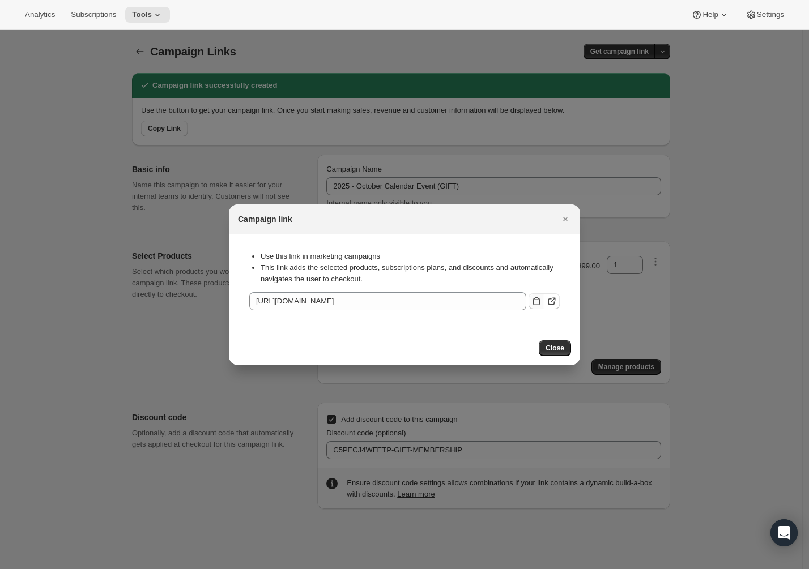
click at [537, 303] on icon ":rbb:" at bounding box center [536, 301] width 11 height 11
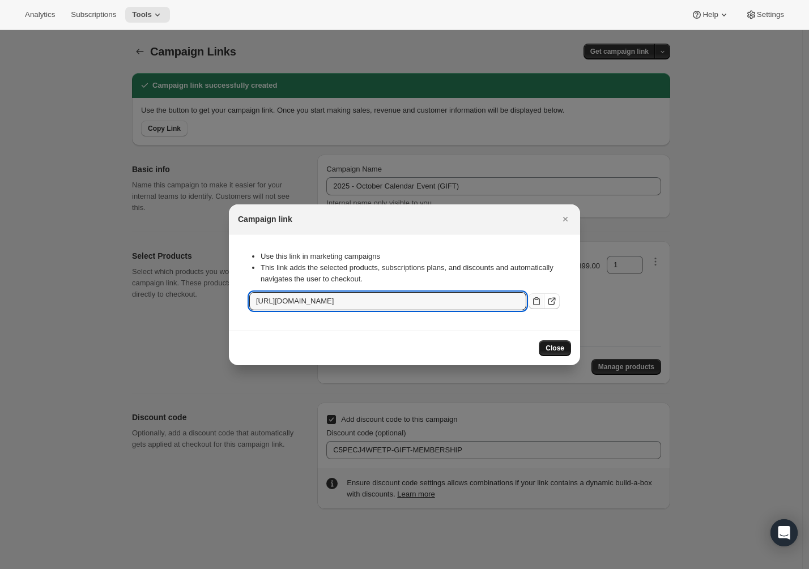
click at [560, 349] on span "Close" at bounding box center [555, 348] width 19 height 9
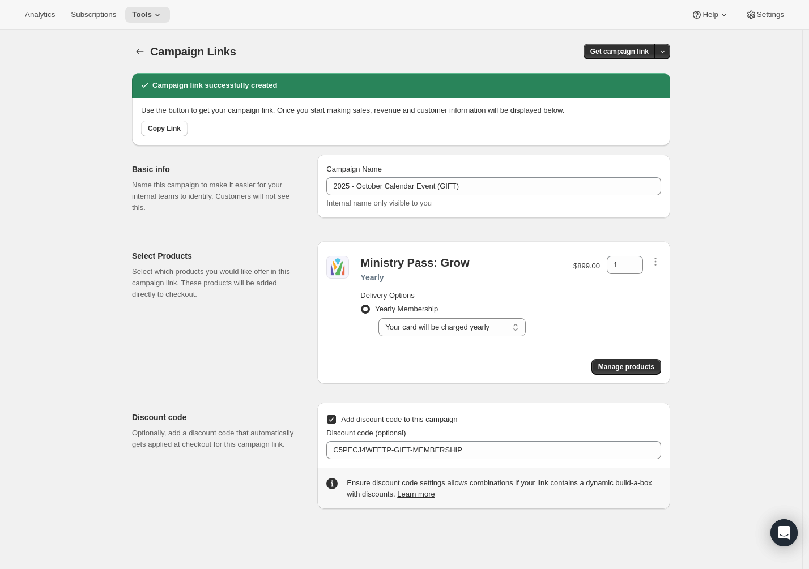
click at [431, 424] on span "Add discount code to this campaign" at bounding box center [399, 419] width 116 height 8
click at [336, 424] on input "Add discount code to this campaign" at bounding box center [331, 419] width 9 height 9
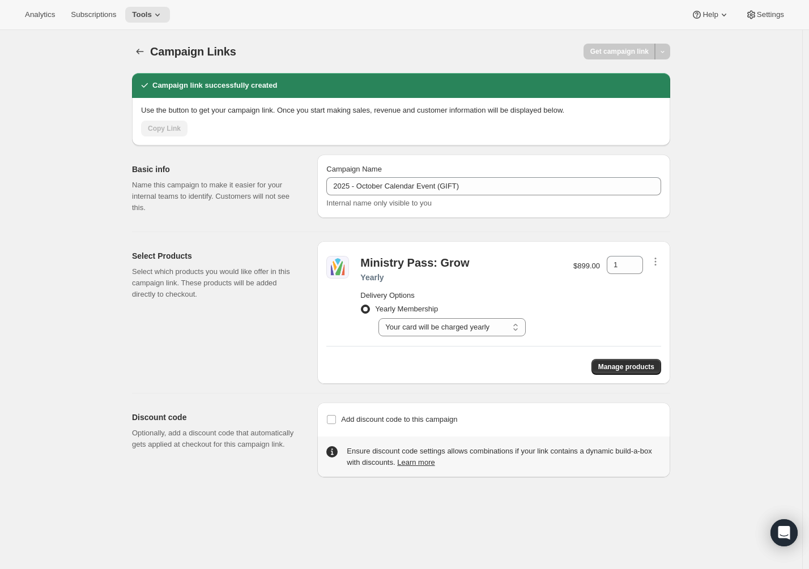
checkbox input "true"
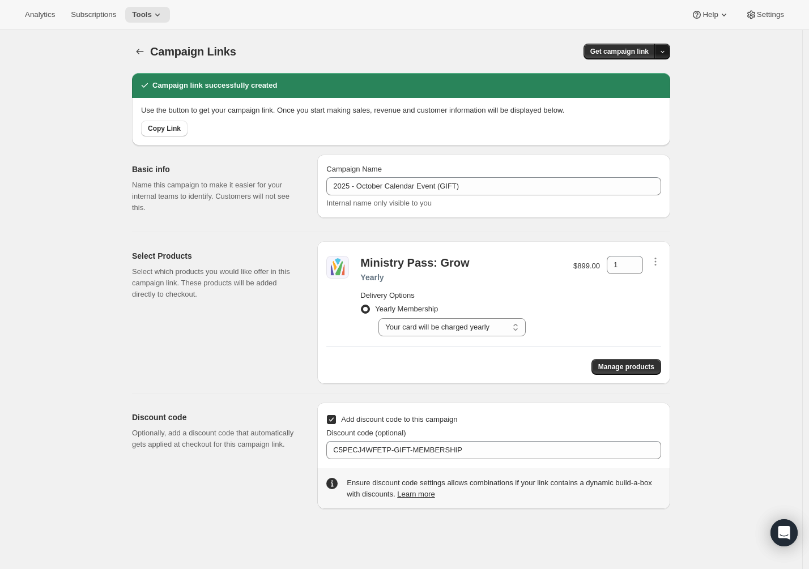
click at [662, 52] on icon "button" at bounding box center [662, 51] width 7 height 7
click at [453, 51] on div "Get campaign link" at bounding box center [542, 52] width 256 height 16
click at [143, 52] on icon "button" at bounding box center [139, 51] width 11 height 11
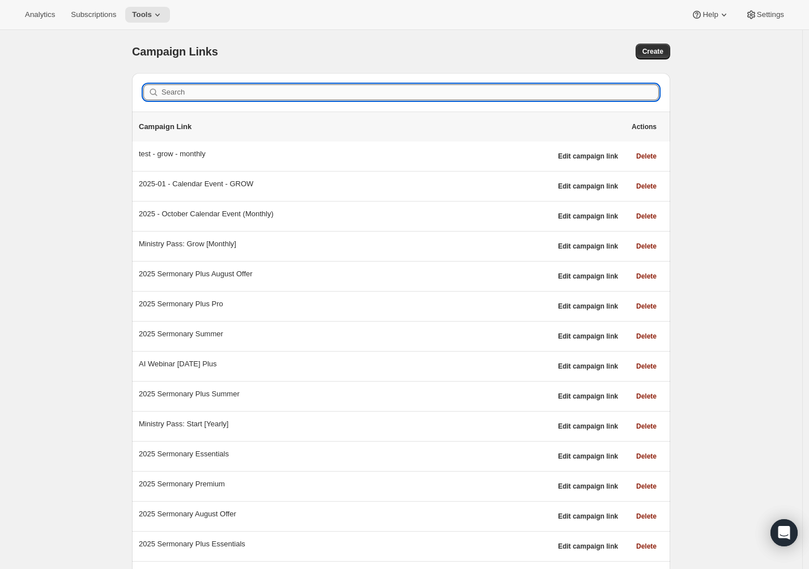
click at [216, 96] on input "Search" at bounding box center [409, 92] width 497 height 16
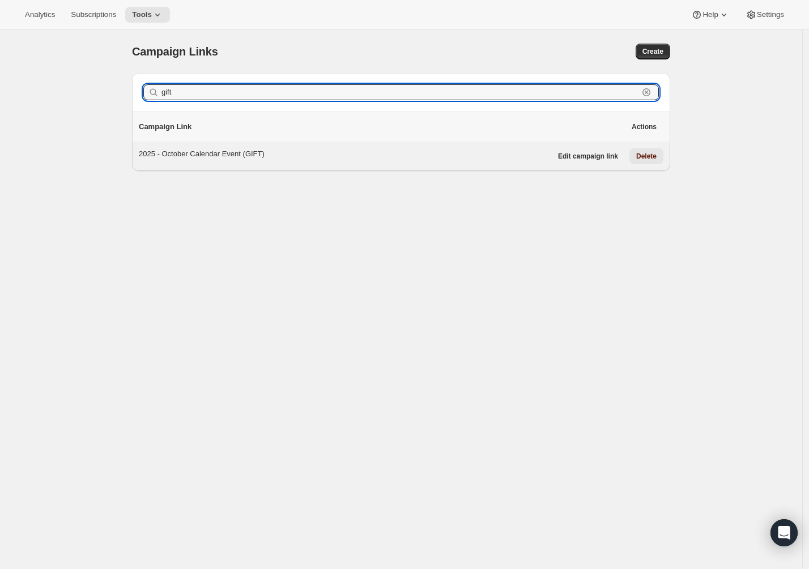
type input "gift"
click at [657, 157] on span "Delete" at bounding box center [646, 156] width 20 height 9
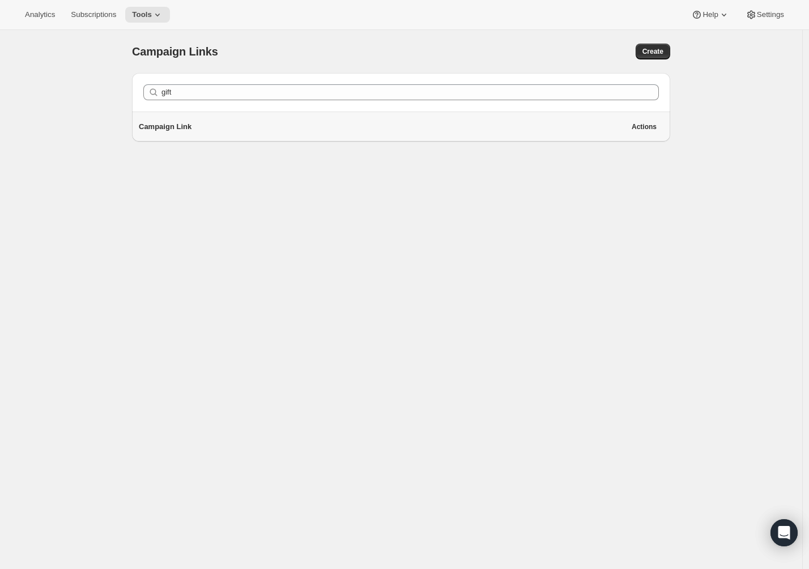
click at [491, 251] on div "Campaign Links. This page is ready Campaign Links Create Search gift Clear Camp…" at bounding box center [401, 314] width 802 height 569
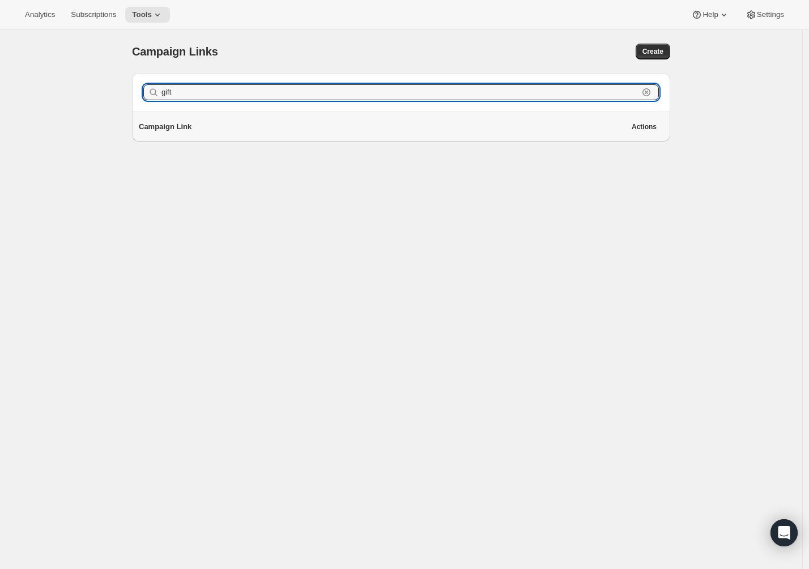
drag, startPoint x: 198, startPoint y: 92, endPoint x: 118, endPoint y: 86, distance: 79.6
click at [132, 84] on div "Search gift Clear Campaign Link Actions" at bounding box center [396, 103] width 547 height 78
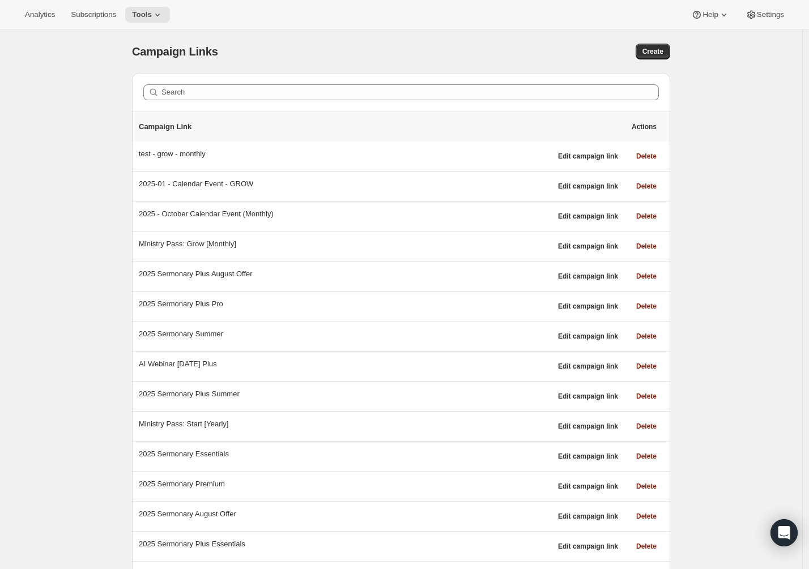
click at [330, 7] on div "Analytics Subscriptions Tools Help Settings" at bounding box center [404, 15] width 809 height 30
drag, startPoint x: 129, startPoint y: 58, endPoint x: 214, endPoint y: 53, distance: 85.1
click at [223, 52] on div "Campaign Links" at bounding box center [277, 52] width 290 height 16
drag, startPoint x: 240, startPoint y: 52, endPoint x: 130, endPoint y: 47, distance: 110.6
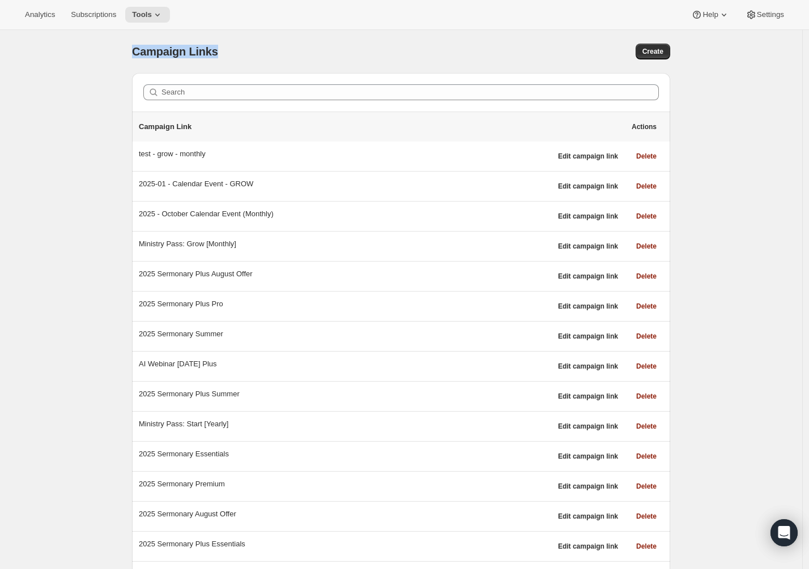
drag, startPoint x: 138, startPoint y: 51, endPoint x: 237, endPoint y: 52, distance: 98.6
click at [237, 52] on div "Campaign Links" at bounding box center [277, 52] width 290 height 16
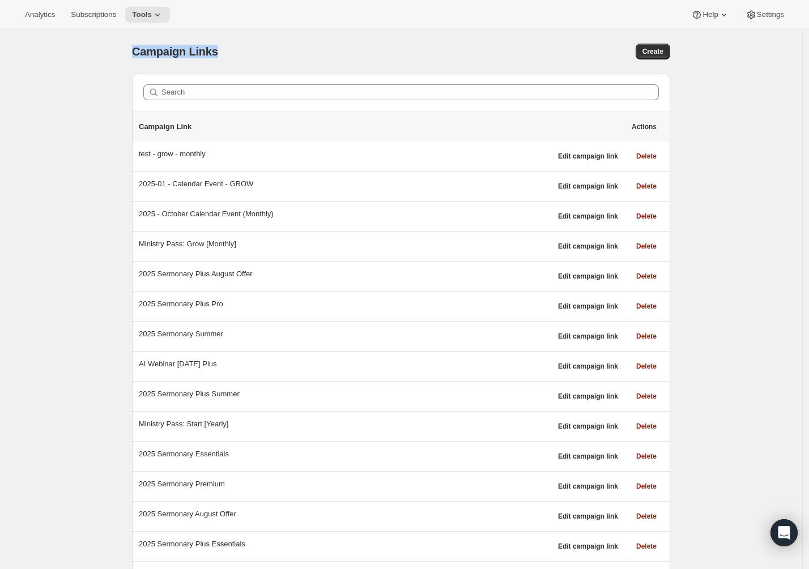
drag, startPoint x: 198, startPoint y: 53, endPoint x: 115, endPoint y: 49, distance: 82.8
drag, startPoint x: 203, startPoint y: 55, endPoint x: 240, endPoint y: 55, distance: 36.3
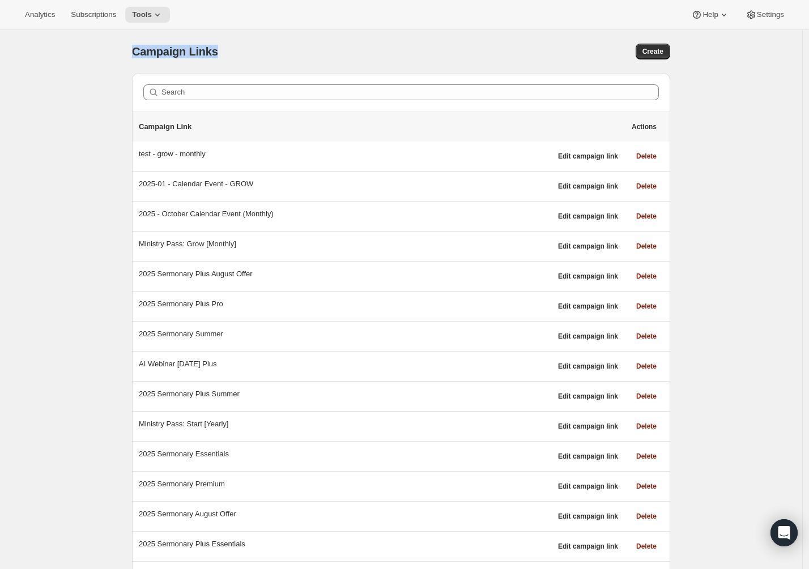
click at [240, 55] on div "Campaign Links" at bounding box center [277, 52] width 290 height 16
